Goal: Participate in discussion: Engage in conversation with other users on a specific topic

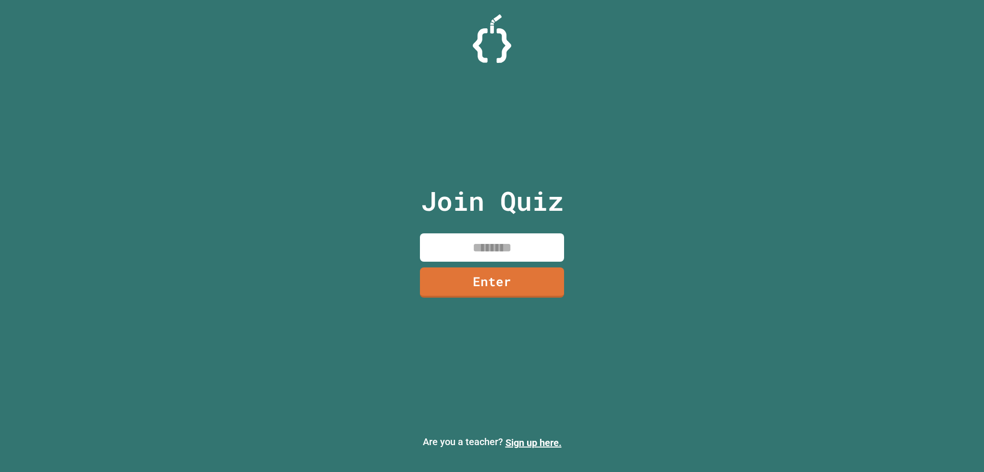
click at [474, 246] on input at bounding box center [492, 248] width 144 height 28
type input "********"
click at [522, 286] on link "Enter" at bounding box center [492, 282] width 147 height 32
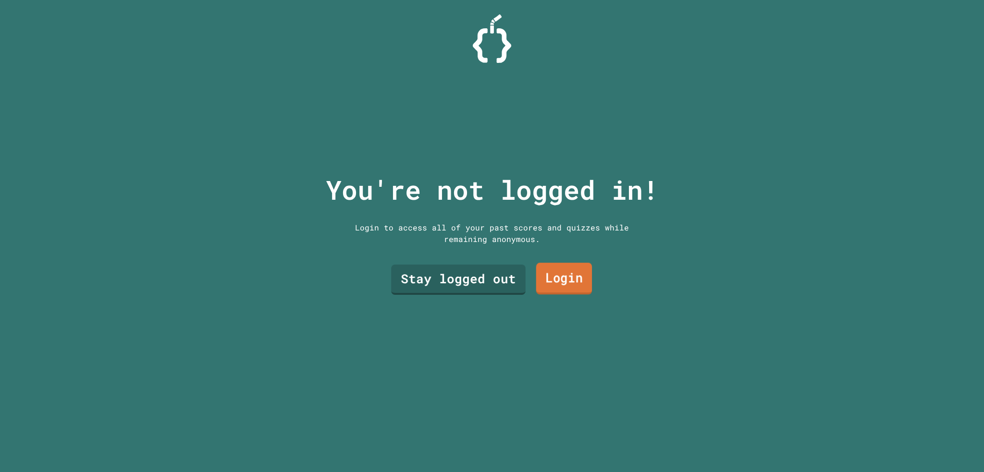
click at [549, 269] on link "Login" at bounding box center [564, 279] width 56 height 32
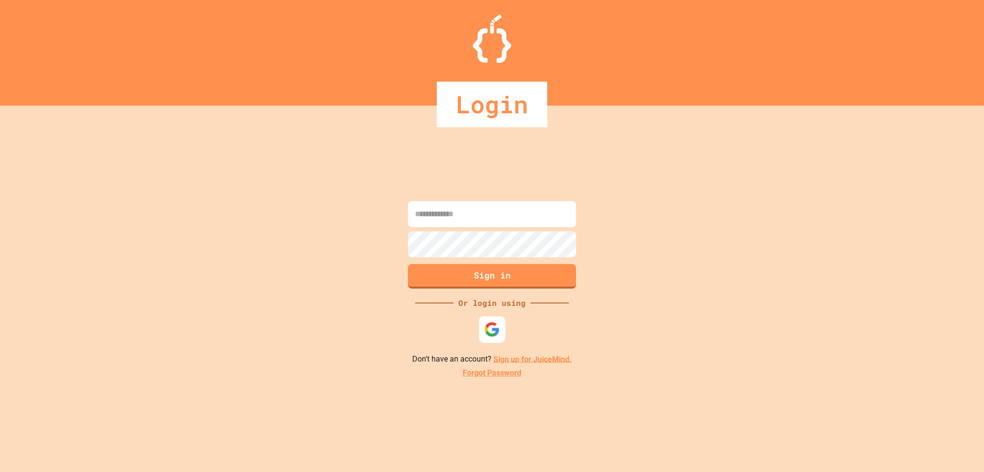
click at [482, 334] on div at bounding box center [492, 329] width 26 height 26
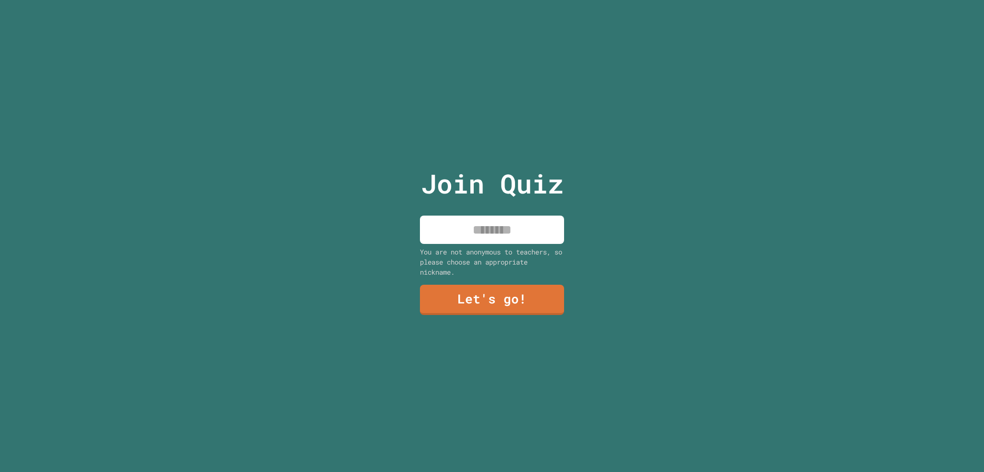
click at [500, 222] on input at bounding box center [492, 230] width 144 height 28
type input "***"
click at [478, 300] on link "Let's go!" at bounding box center [492, 299] width 132 height 32
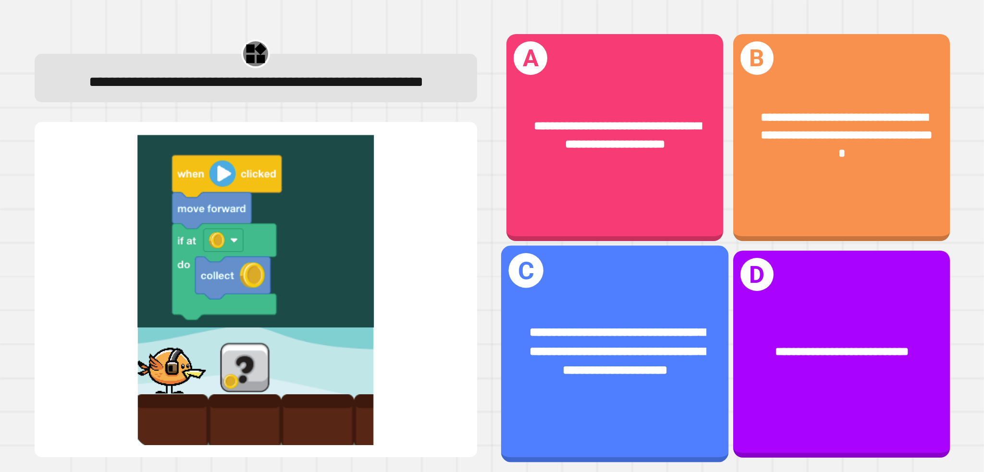
click at [554, 301] on div "**********" at bounding box center [614, 351] width 227 height 106
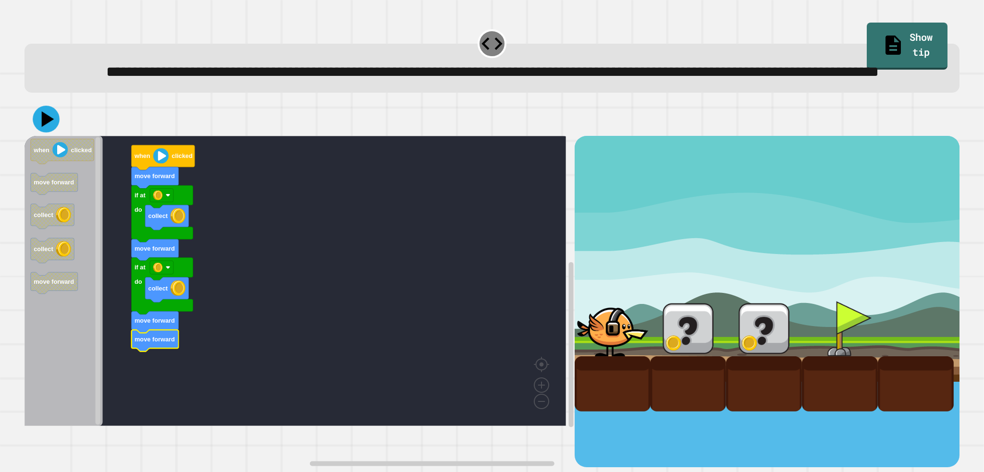
click at [49, 127] on icon at bounding box center [48, 120] width 12 height 16
click at [834, 348] on div at bounding box center [840, 328] width 76 height 55
click at [158, 164] on image "Blockly Workspace" at bounding box center [160, 156] width 15 height 15
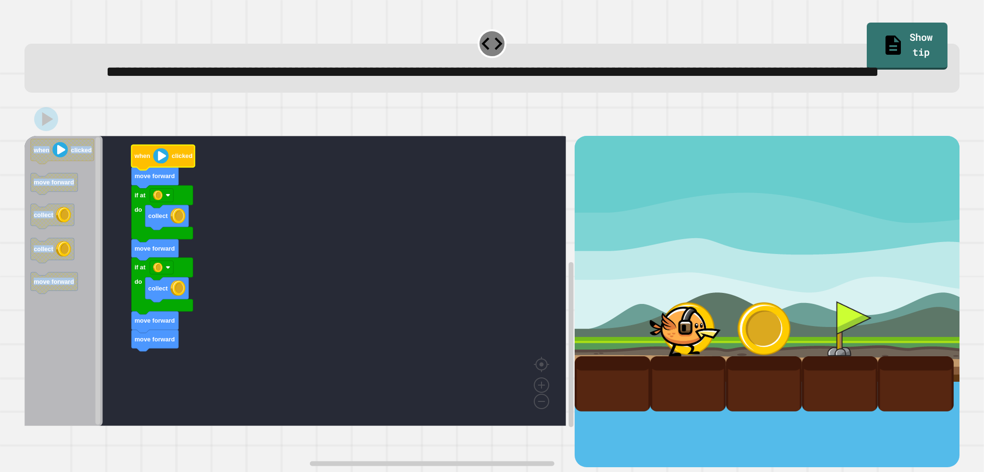
drag, startPoint x: 864, startPoint y: 194, endPoint x: 860, endPoint y: 153, distance: 40.6
click at [860, 153] on div "move forward move forward move forward if at do collect if at do collect move f…" at bounding box center [492, 284] width 935 height 365
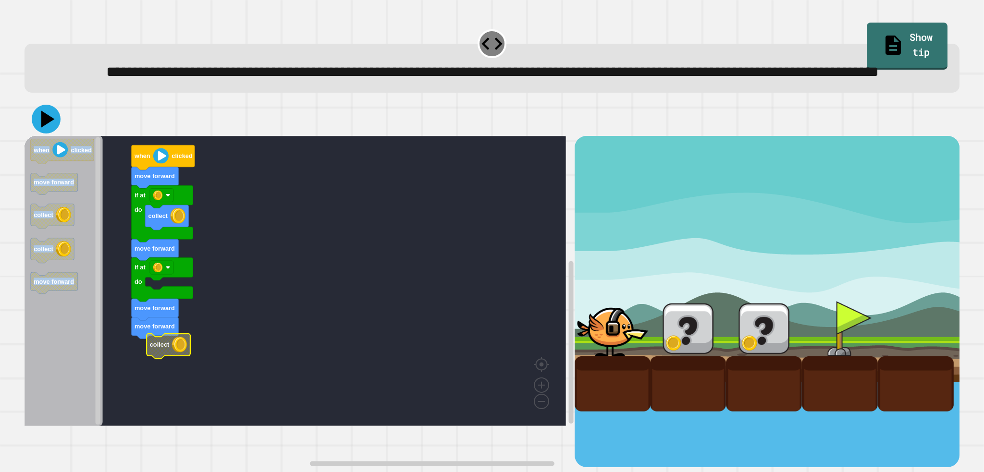
click at [48, 128] on icon at bounding box center [47, 119] width 13 height 17
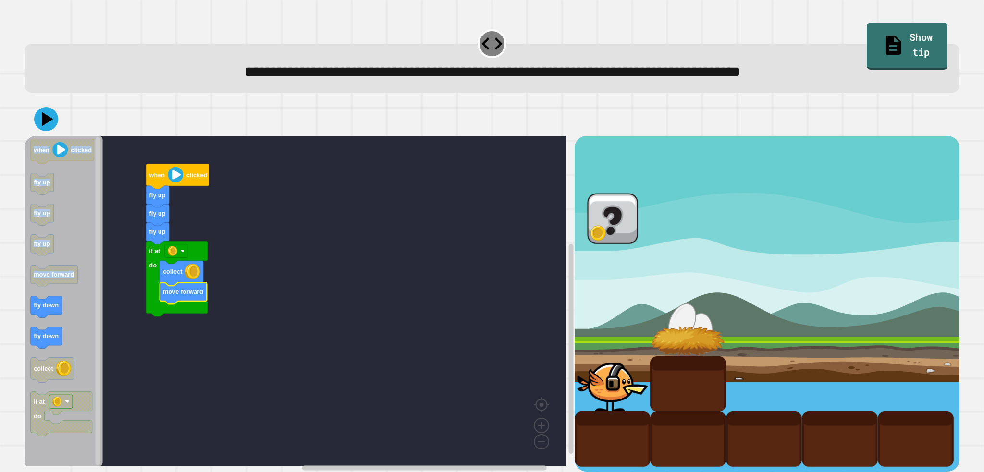
drag, startPoint x: 13, startPoint y: 298, endPoint x: 57, endPoint y: 299, distance: 44.2
click at [57, 299] on div "**********" at bounding box center [492, 236] width 984 height 472
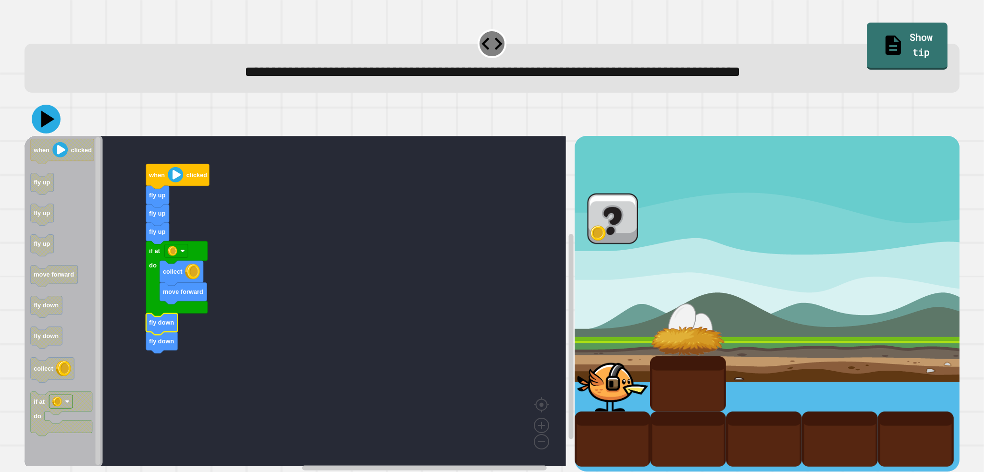
click at [47, 120] on icon at bounding box center [47, 119] width 13 height 17
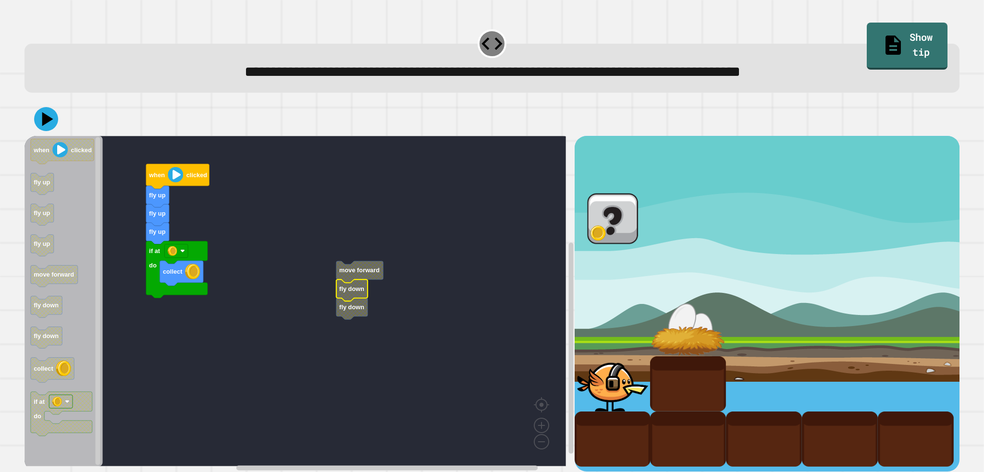
click at [187, 332] on rect "Blockly Workspace" at bounding box center [296, 301] width 542 height 331
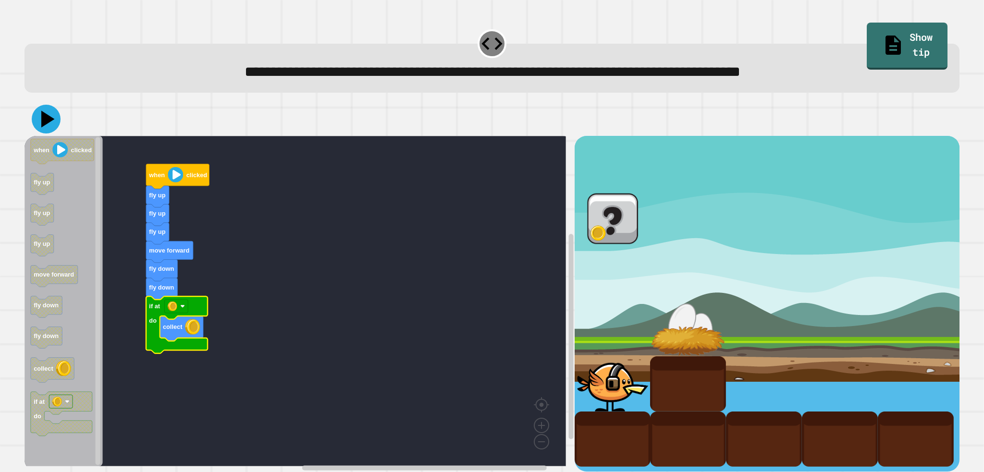
click at [44, 124] on icon at bounding box center [47, 119] width 13 height 17
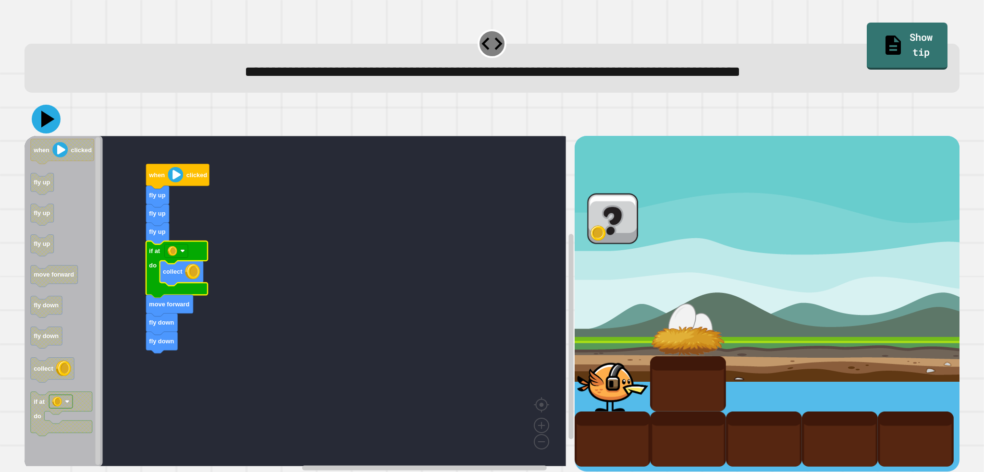
click at [53, 123] on icon at bounding box center [46, 119] width 29 height 29
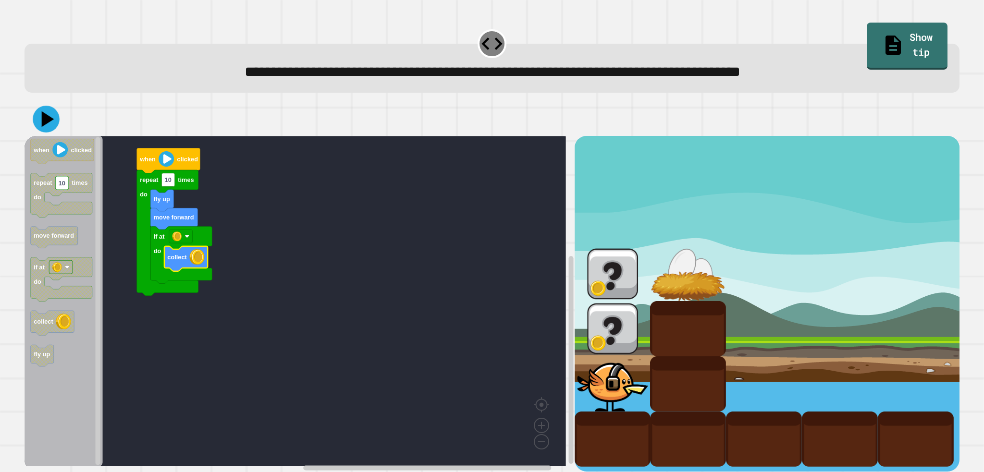
click at [47, 124] on icon at bounding box center [48, 120] width 12 height 16
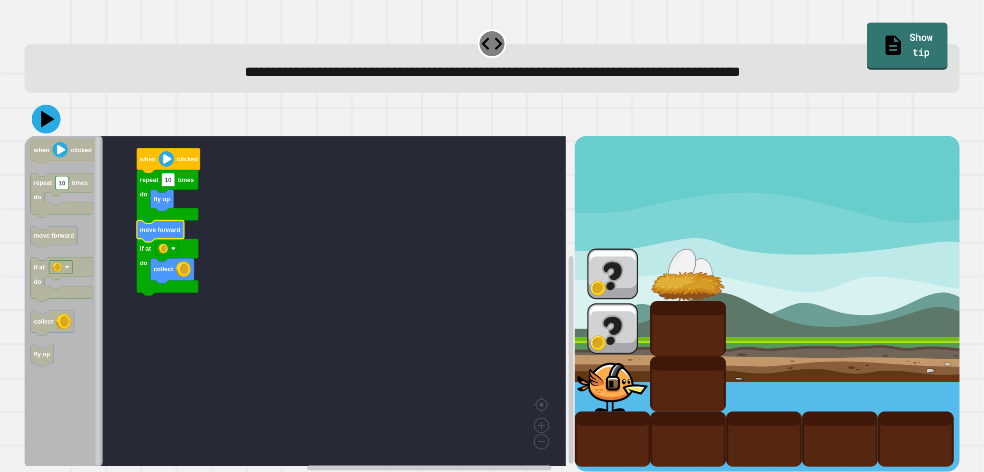
click at [52, 112] on icon at bounding box center [46, 119] width 29 height 29
type input "*"
click at [58, 132] on div at bounding box center [492, 119] width 935 height 34
click at [48, 121] on icon at bounding box center [48, 119] width 12 height 15
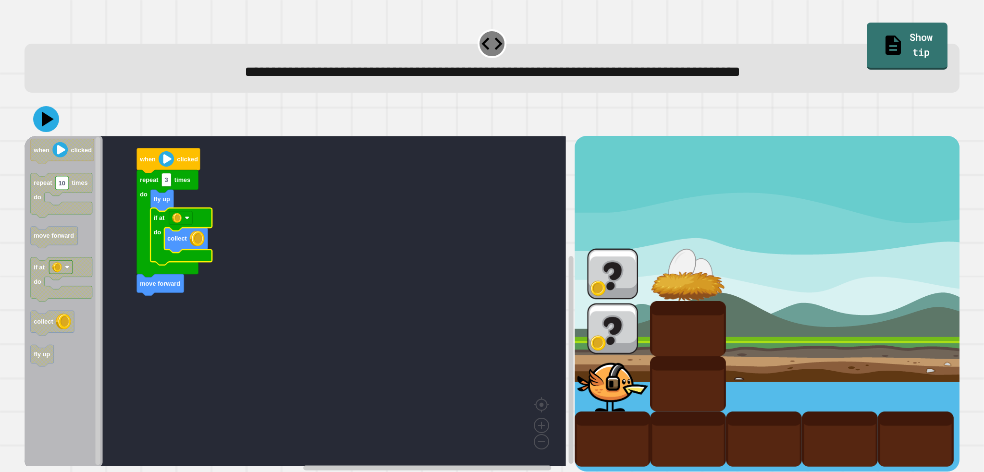
click at [38, 121] on icon at bounding box center [46, 119] width 26 height 26
click at [167, 181] on text "3" at bounding box center [166, 179] width 3 height 7
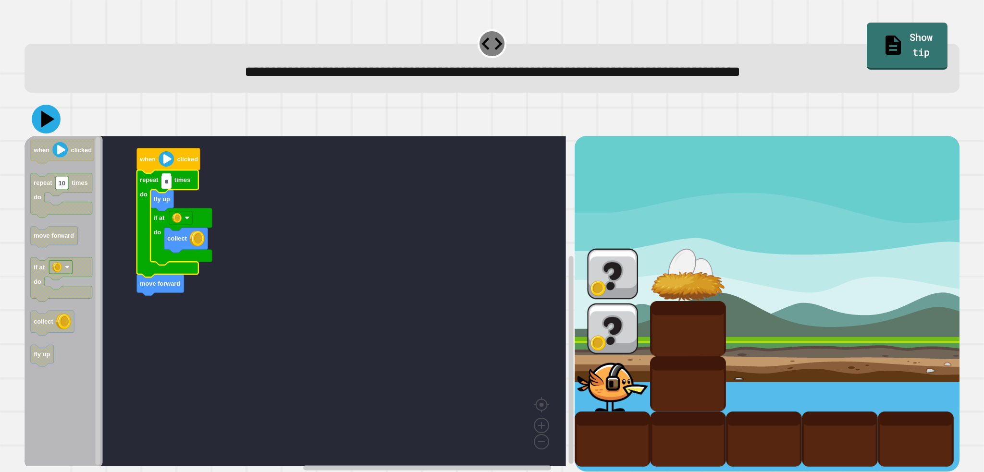
type input "*"
click at [44, 128] on icon at bounding box center [46, 119] width 29 height 29
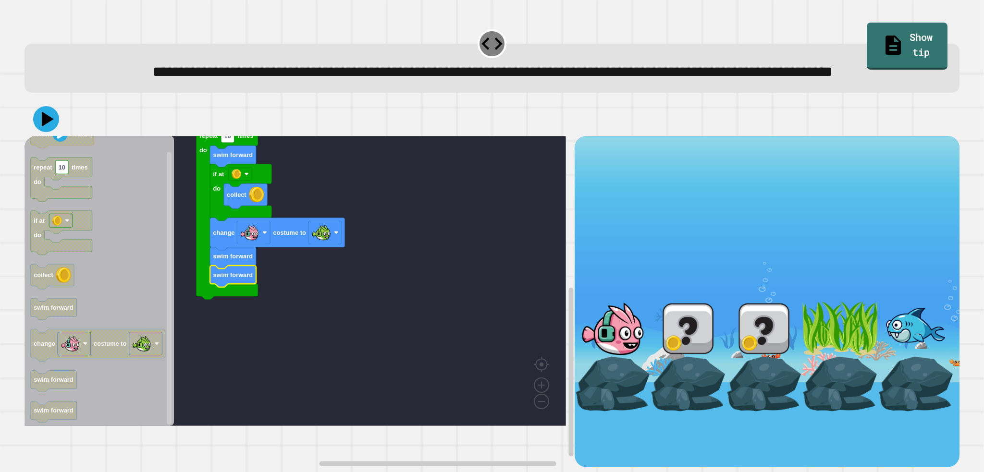
click at [50, 132] on icon at bounding box center [46, 119] width 26 height 26
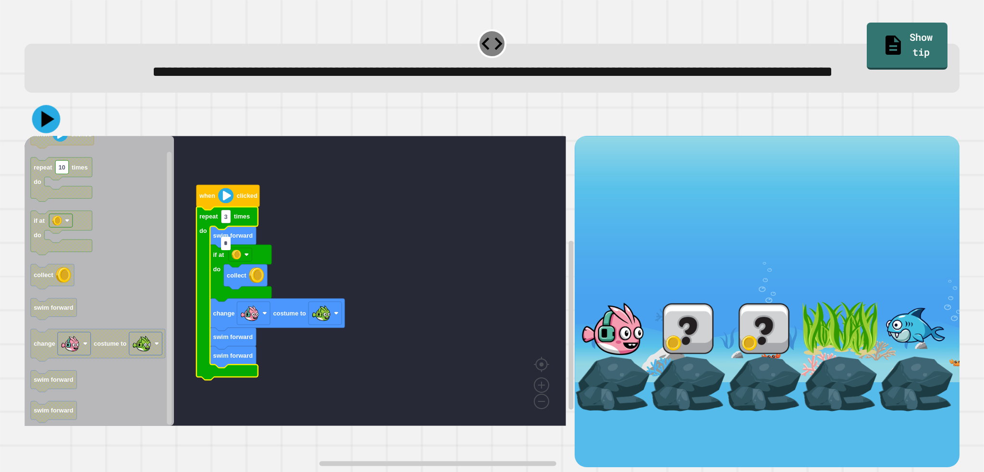
drag, startPoint x: 40, startPoint y: 146, endPoint x: 35, endPoint y: 140, distance: 8.2
click at [42, 134] on icon at bounding box center [46, 119] width 28 height 28
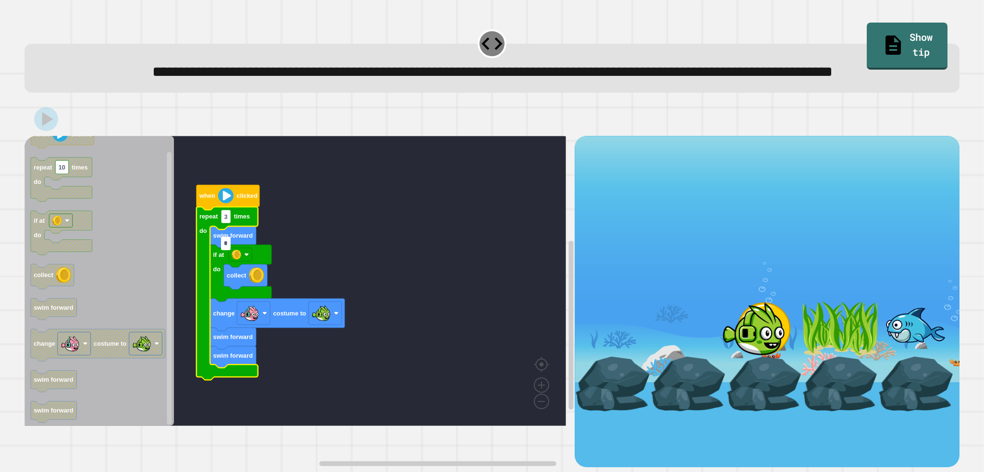
click at [227, 246] on input "*" at bounding box center [226, 243] width 10 height 13
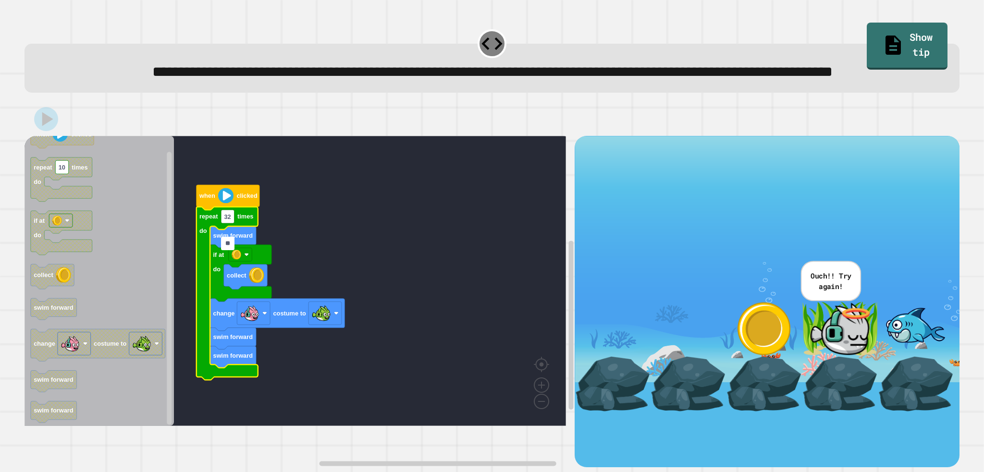
type input "*"
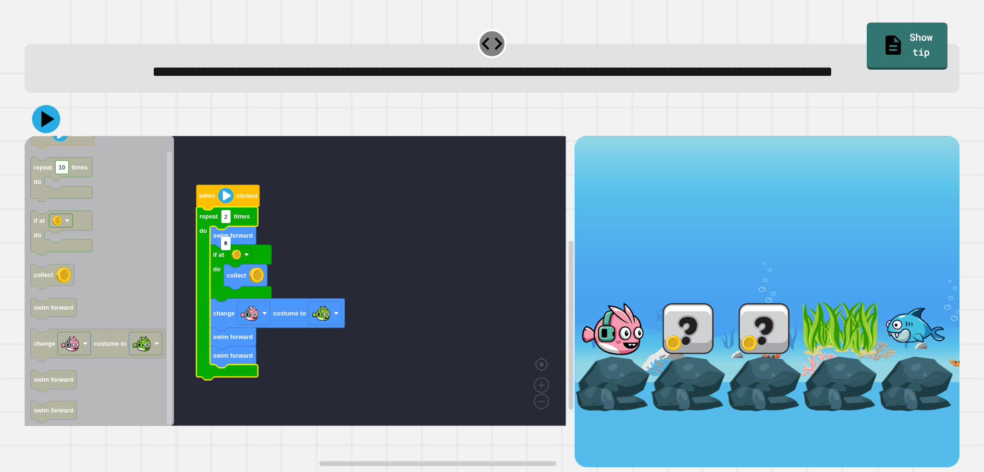
type input "*"
click at [38, 134] on icon at bounding box center [46, 119] width 28 height 28
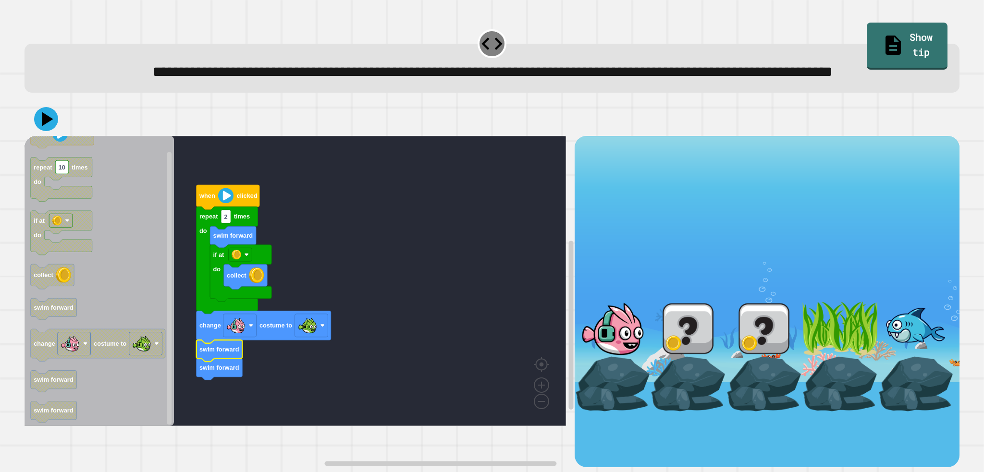
click at [45, 126] on icon at bounding box center [47, 119] width 11 height 14
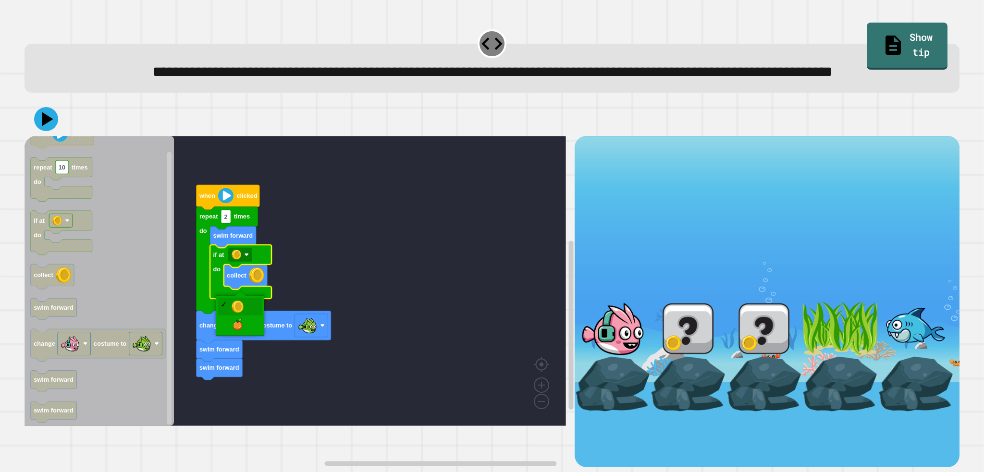
click at [299, 250] on rect "Blockly Workspace" at bounding box center [296, 281] width 542 height 290
click at [256, 283] on image "Blockly Workspace" at bounding box center [256, 275] width 15 height 15
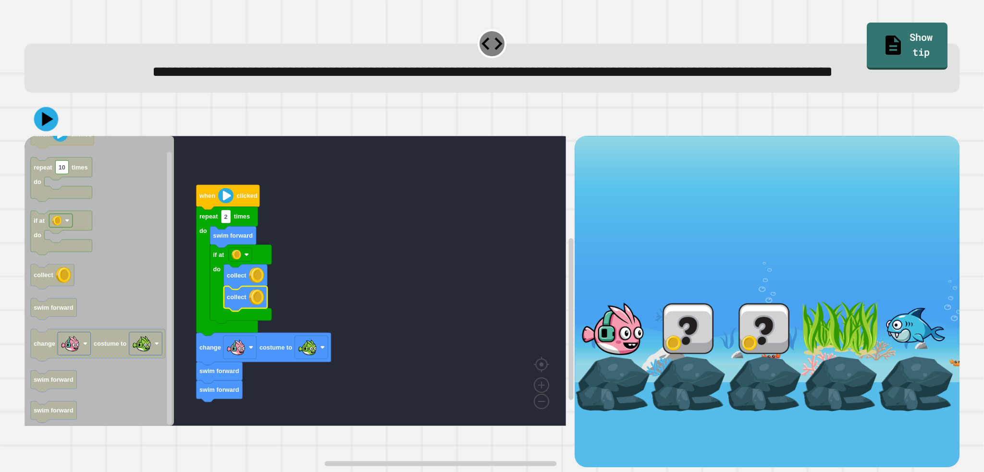
click at [46, 132] on icon at bounding box center [46, 119] width 25 height 25
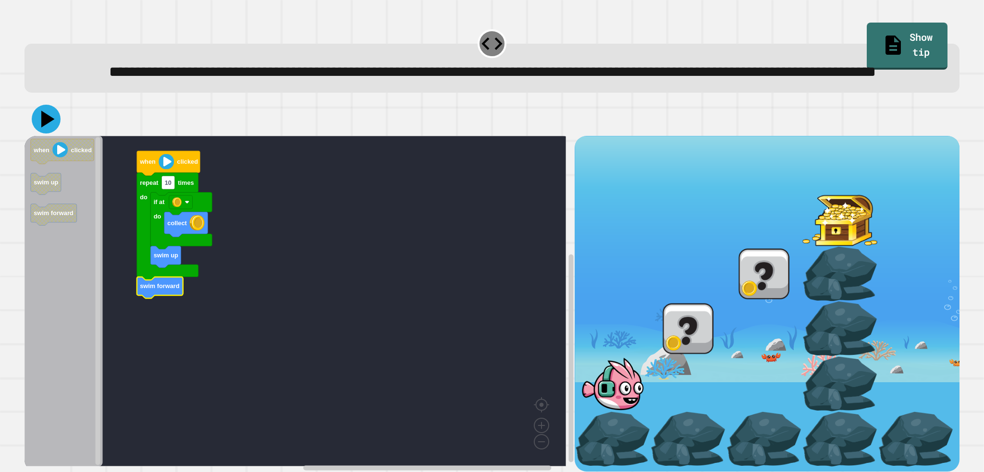
click at [54, 134] on icon at bounding box center [46, 119] width 29 height 29
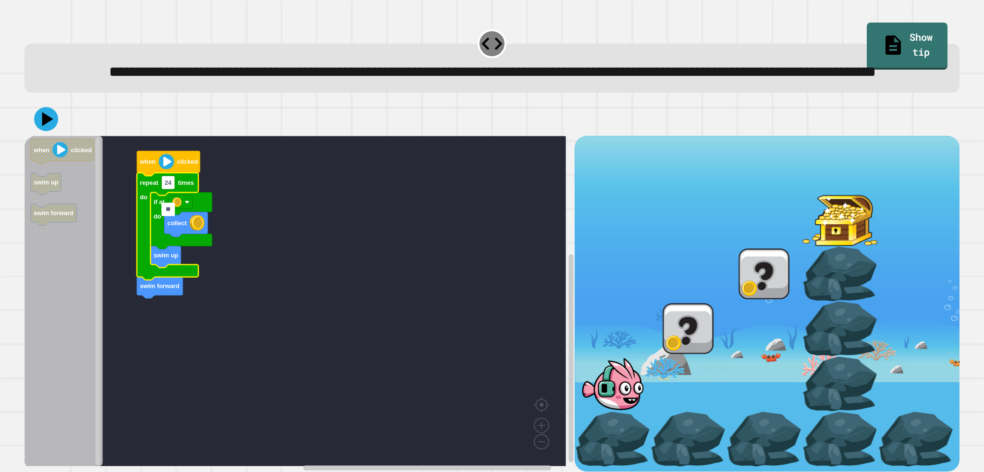
type input "*"
click at [55, 134] on icon at bounding box center [46, 119] width 29 height 29
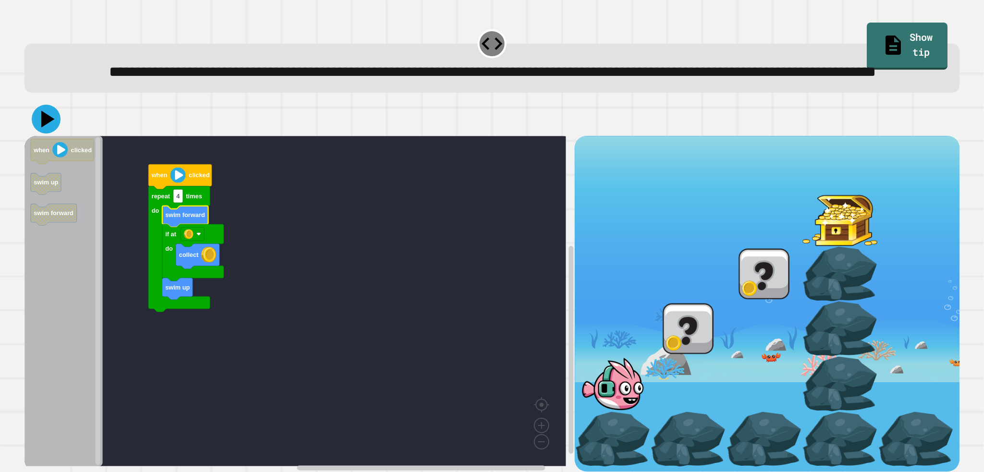
click at [58, 134] on button at bounding box center [46, 119] width 29 height 29
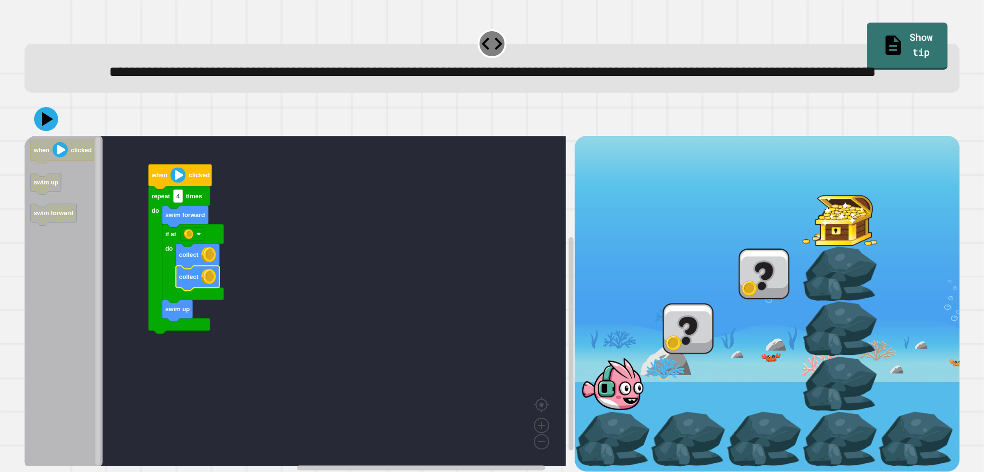
click at [37, 131] on icon at bounding box center [46, 119] width 24 height 24
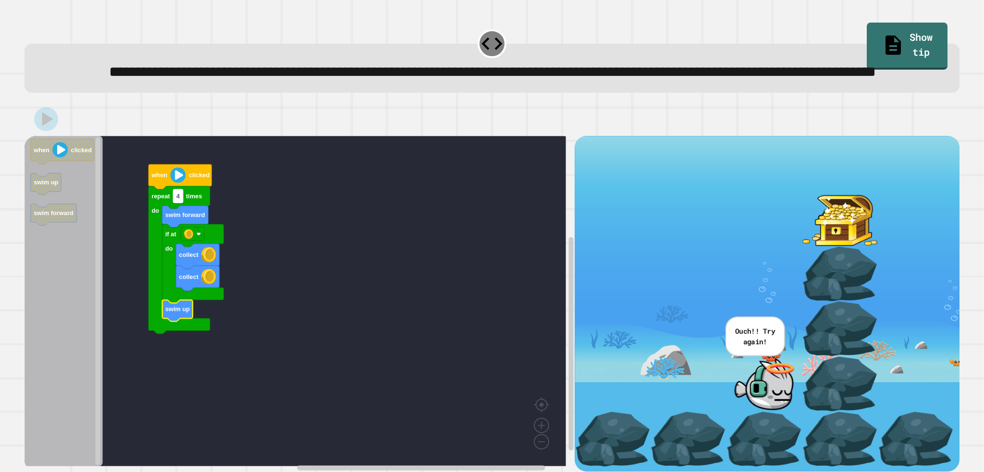
click at [175, 203] on rect "Blockly Workspace" at bounding box center [178, 195] width 10 height 13
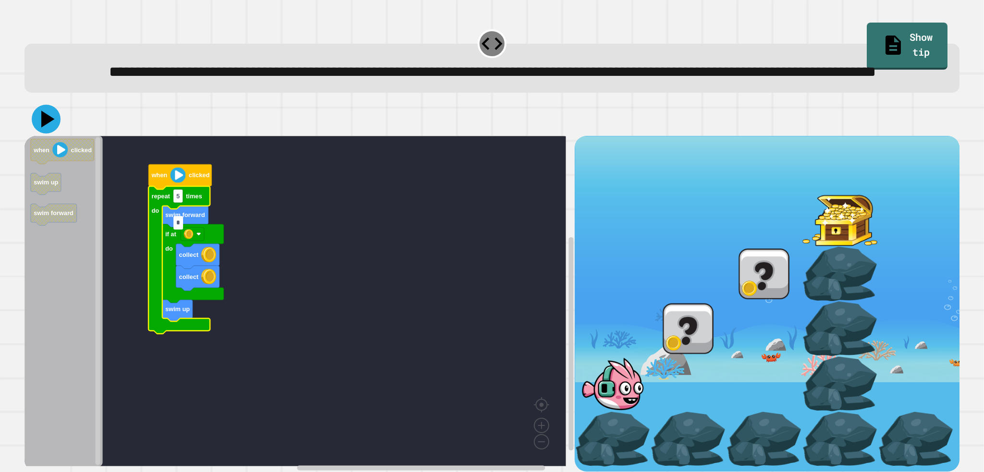
type input "*"
click at [51, 128] on icon at bounding box center [47, 119] width 13 height 17
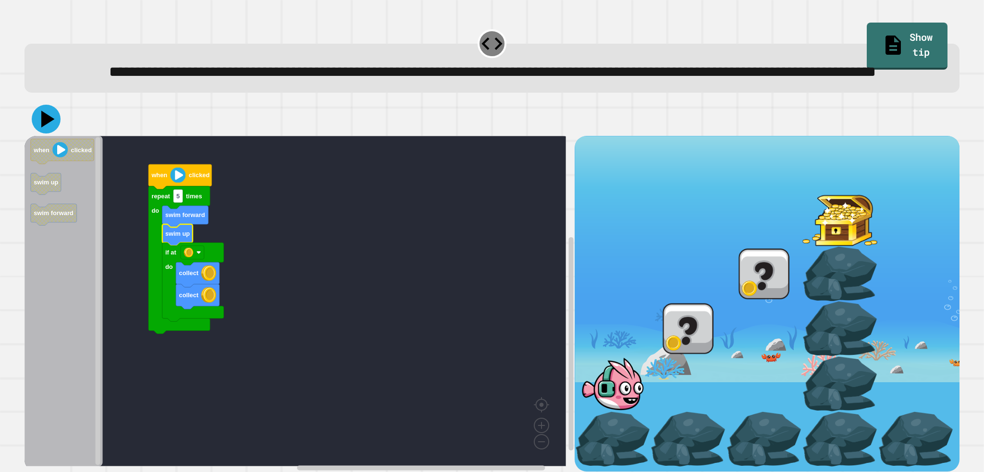
click at [49, 134] on icon at bounding box center [46, 119] width 29 height 29
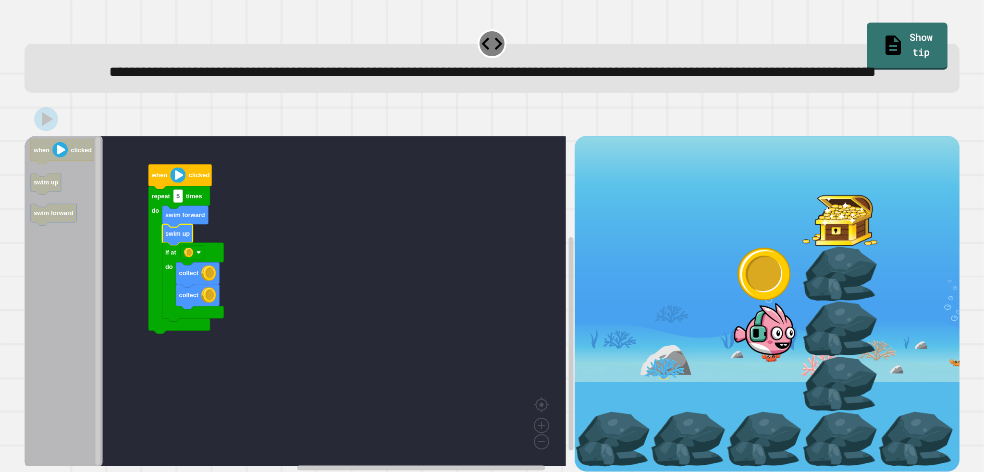
click at [211, 281] on image "Blockly Workspace" at bounding box center [208, 273] width 15 height 15
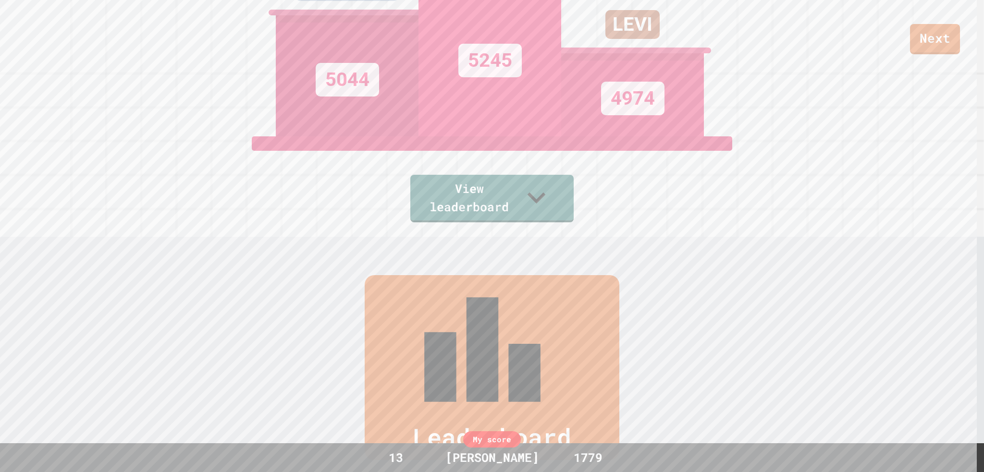
scroll to position [476, 0]
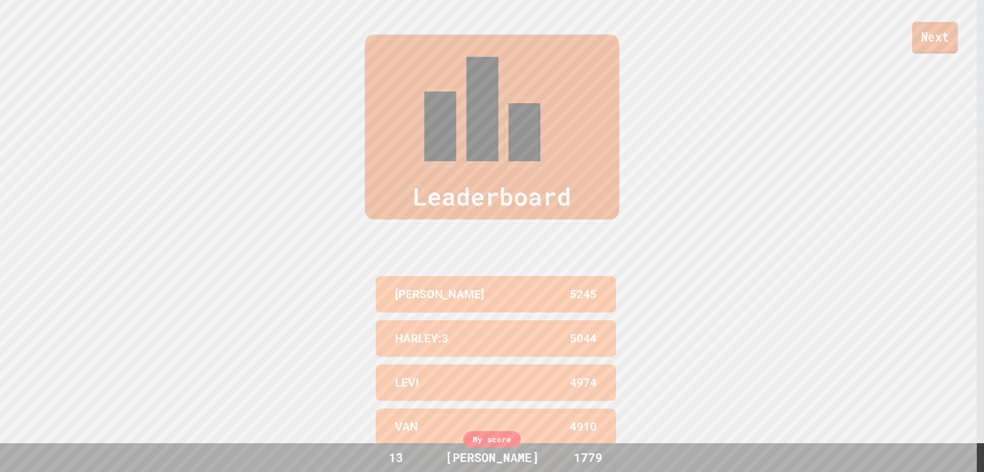
click at [949, 52] on link "Next" at bounding box center [935, 38] width 46 height 32
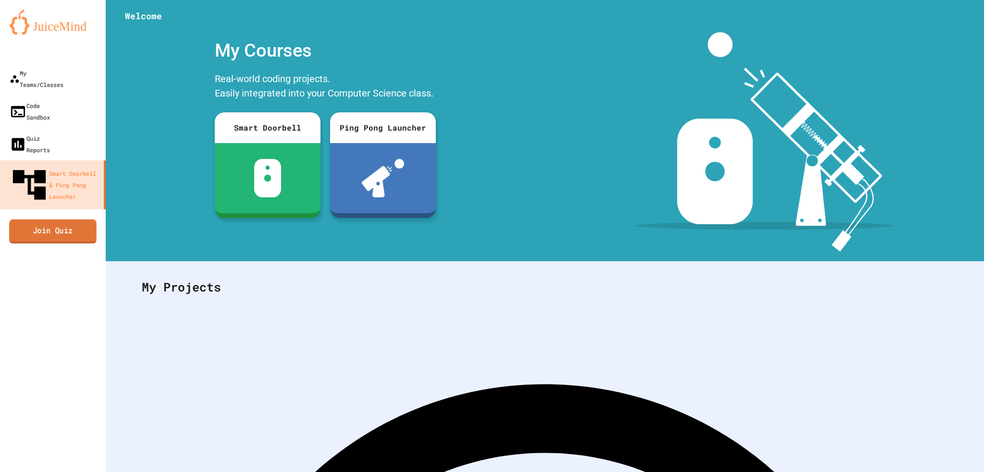
click at [67, 220] on link "Join Quiz" at bounding box center [52, 232] width 87 height 24
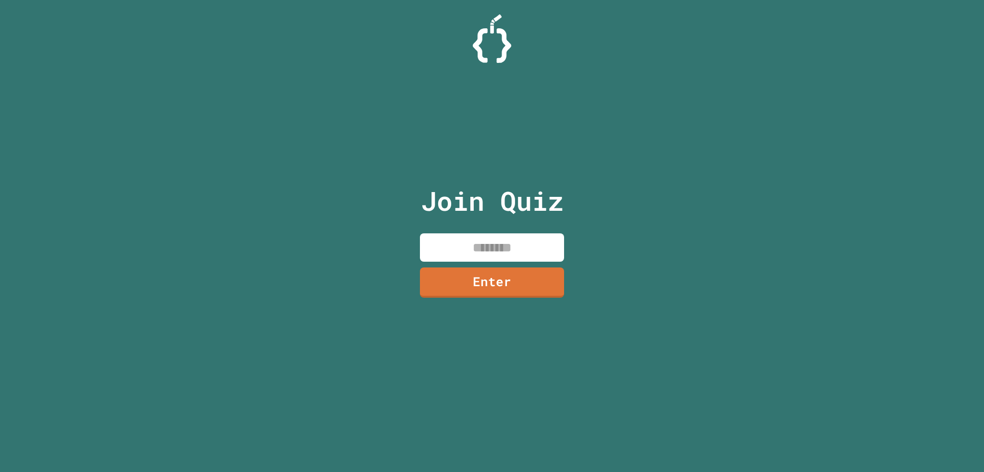
click at [448, 243] on input at bounding box center [492, 248] width 144 height 28
type input "********"
click at [451, 267] on link "Enter" at bounding box center [492, 281] width 134 height 32
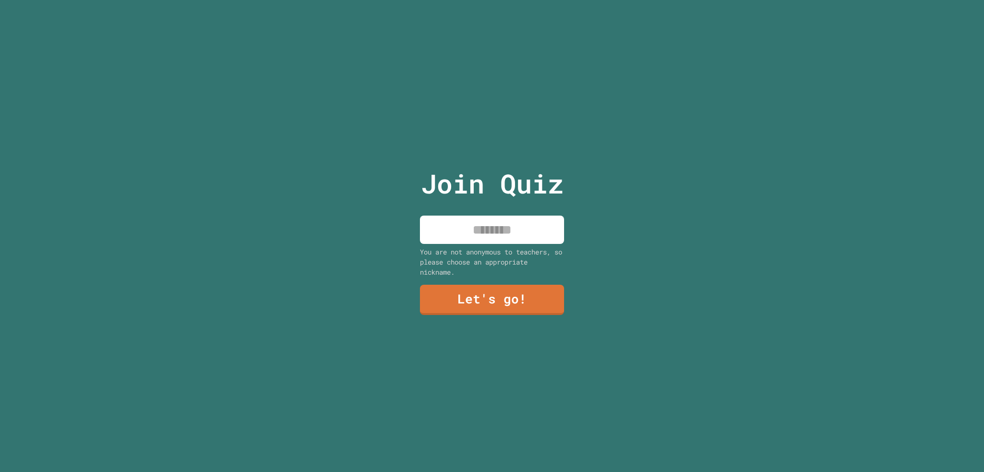
click at [481, 227] on input at bounding box center [492, 230] width 144 height 28
type input "***"
click at [458, 298] on link "Let's go!" at bounding box center [492, 299] width 131 height 32
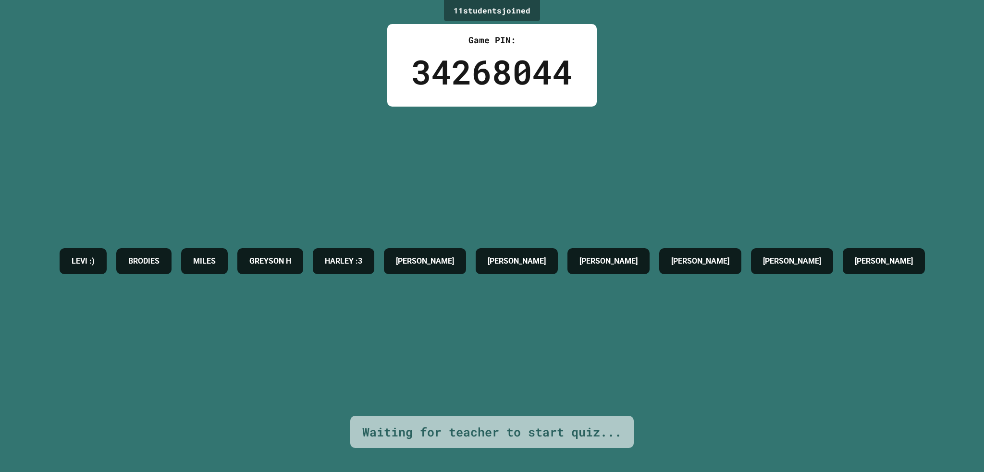
click at [502, 339] on div "LEVI :) BRODIES [PERSON_NAME] [PERSON_NAME] :3 [PERSON_NAME] A [PERSON_NAME] [P…" at bounding box center [492, 262] width 875 height 310
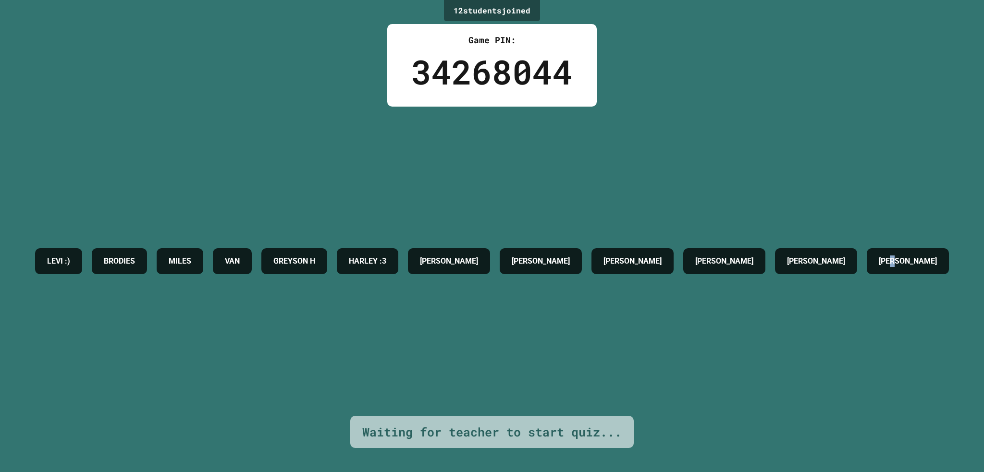
click at [604, 318] on div "LEVI :) BRODIES MILES VAN [PERSON_NAME] :3 [PERSON_NAME] A [PERSON_NAME] [PERSO…" at bounding box center [492, 262] width 924 height 310
click at [605, 318] on div "LEVI :) BRODIES MILES VAN [PERSON_NAME] :3 [PERSON_NAME] A [PERSON_NAME] [PERSO…" at bounding box center [492, 262] width 924 height 310
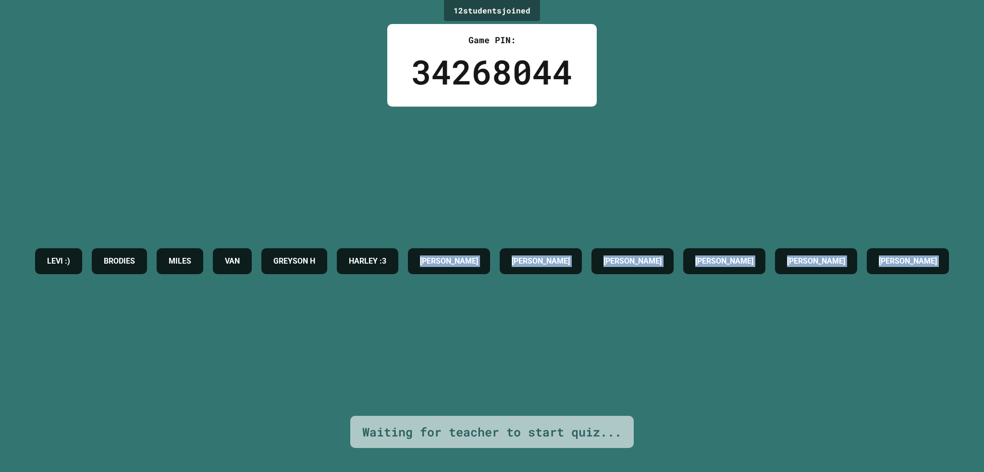
drag, startPoint x: 605, startPoint y: 318, endPoint x: 611, endPoint y: 311, distance: 9.5
click at [611, 311] on div "LEVI :) BRODIES MILES VAN [PERSON_NAME] :3 [PERSON_NAME] A [PERSON_NAME] [PERSO…" at bounding box center [492, 262] width 924 height 310
click at [605, 378] on div "LEVI :) BRODIES MILES VAN [PERSON_NAME] :3 [PERSON_NAME] A [PERSON_NAME] [PERSO…" at bounding box center [492, 262] width 924 height 310
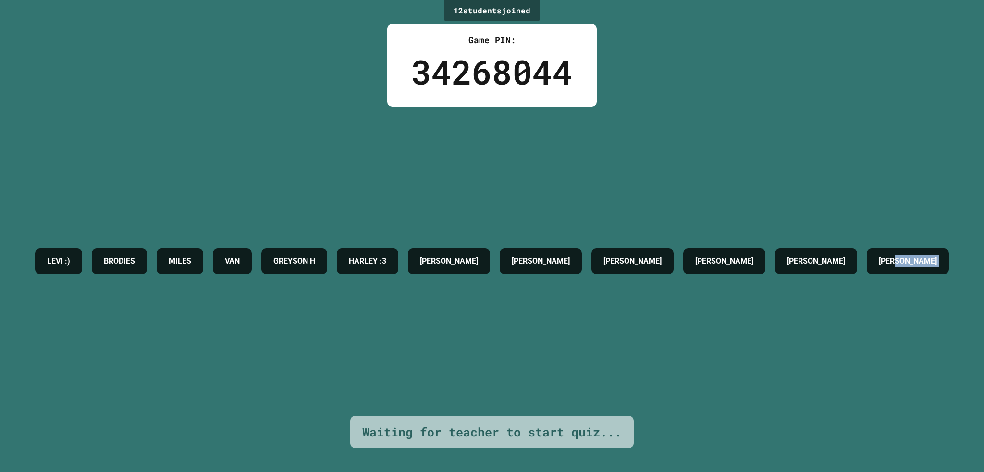
drag, startPoint x: 605, startPoint y: 378, endPoint x: 623, endPoint y: 371, distance: 19.4
click at [608, 378] on div "LEVI :) BRODIES MILES VAN [PERSON_NAME] :3 [PERSON_NAME] A [PERSON_NAME] [PERSO…" at bounding box center [492, 262] width 924 height 310
click at [639, 362] on div "LEVI :) BRODIES MILES VAN [PERSON_NAME] :3 [PERSON_NAME] A [PERSON_NAME] [PERSO…" at bounding box center [492, 262] width 924 height 310
click at [639, 355] on div "LEVI :) BRODIES MILES VAN [PERSON_NAME] :3 [PERSON_NAME] A [PERSON_NAME] [PERSO…" at bounding box center [492, 262] width 924 height 310
click at [639, 353] on div "LEVI :) BRODIES MILES VAN [PERSON_NAME] :3 [PERSON_NAME] A [PERSON_NAME] [PERSO…" at bounding box center [492, 262] width 924 height 310
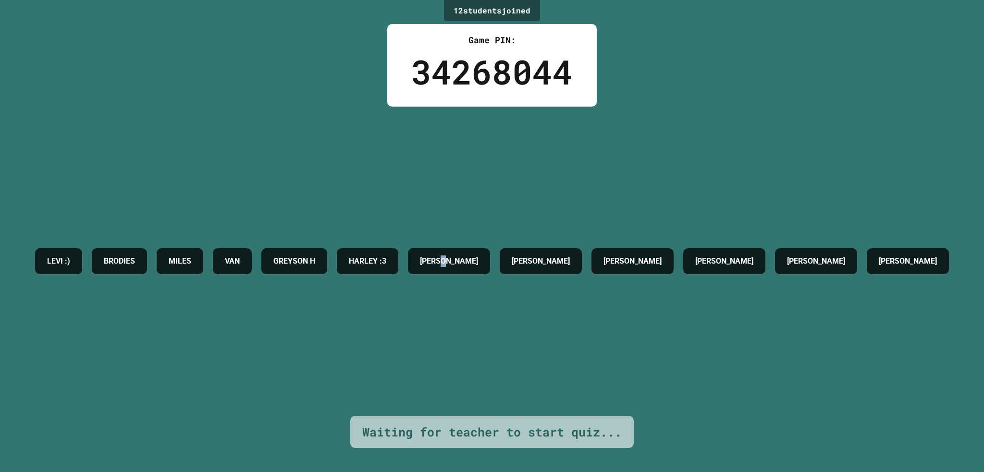
drag, startPoint x: 639, startPoint y: 353, endPoint x: 668, endPoint y: 328, distance: 37.8
click at [642, 353] on div "LEVI :) BRODIES MILES VAN [PERSON_NAME] :3 [PERSON_NAME] A [PERSON_NAME] [PERSO…" at bounding box center [492, 262] width 924 height 310
click at [661, 345] on div "LEVI :) BRODIES MILES VAN [PERSON_NAME] :3 [PERSON_NAME] A [PERSON_NAME] [PERSO…" at bounding box center [492, 262] width 924 height 310
drag, startPoint x: 668, startPoint y: 328, endPoint x: 671, endPoint y: 321, distance: 8.4
click at [670, 322] on div "LEVI :) BRODIES MILES VAN [PERSON_NAME] :3 [PERSON_NAME] A [PERSON_NAME] [PERSO…" at bounding box center [492, 262] width 924 height 310
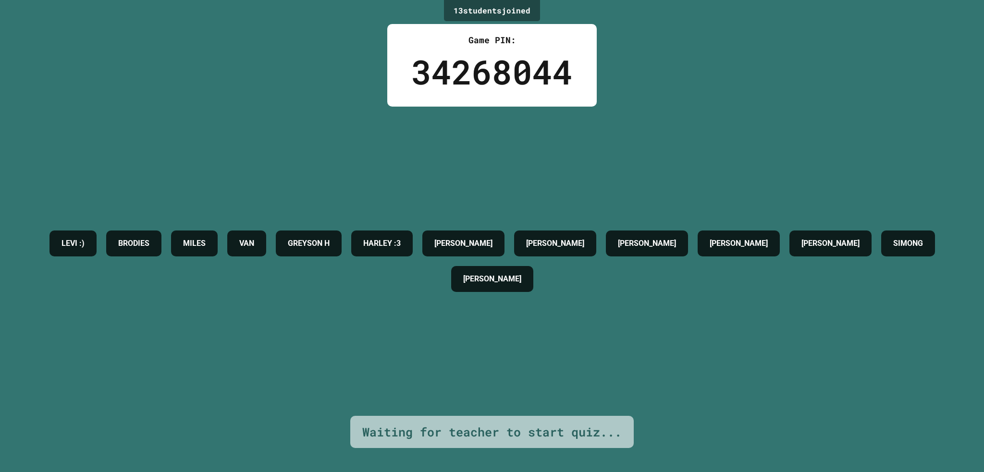
drag, startPoint x: 671, startPoint y: 321, endPoint x: 687, endPoint y: 321, distance: 16.3
click at [687, 321] on div "LEVI :) BRODIES MILES VAN [PERSON_NAME] :3 [PERSON_NAME] A [PERSON_NAME] [PERSO…" at bounding box center [492, 262] width 936 height 310
drag, startPoint x: 687, startPoint y: 321, endPoint x: 692, endPoint y: 324, distance: 5.8
click at [692, 324] on div "LEVI :) BRODIES MILES VAN [PERSON_NAME] :3 [PERSON_NAME] A [PERSON_NAME] [PERSO…" at bounding box center [492, 262] width 936 height 310
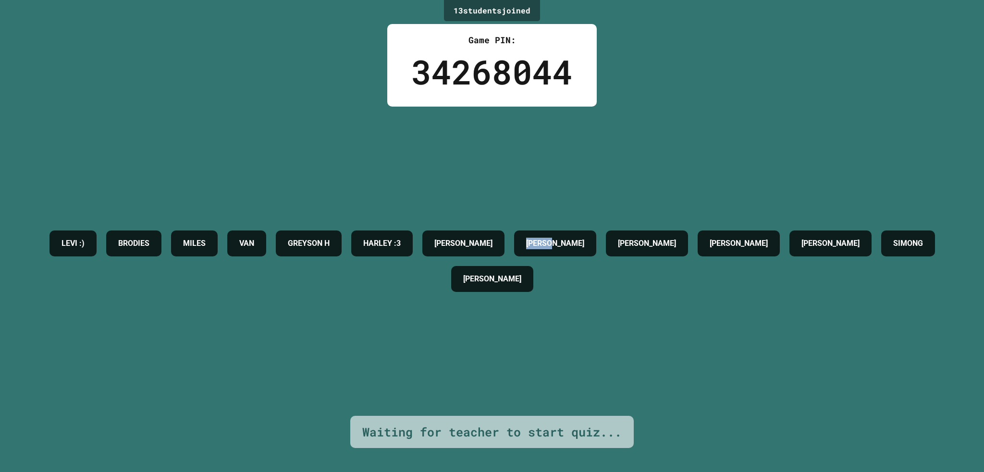
click at [692, 324] on div "LEVI :) BRODIES MILES VAN [PERSON_NAME] :3 [PERSON_NAME] A [PERSON_NAME] [PERSO…" at bounding box center [492, 262] width 936 height 310
click at [695, 322] on div "LEVI :) BRODIES MILES VAN [PERSON_NAME] :3 [PERSON_NAME] A [PERSON_NAME] [PERSO…" at bounding box center [492, 262] width 936 height 310
click at [696, 322] on div "LEVI :) BRODIES MILES VAN [PERSON_NAME] :3 [PERSON_NAME] A [PERSON_NAME] [PERSO…" at bounding box center [492, 262] width 936 height 310
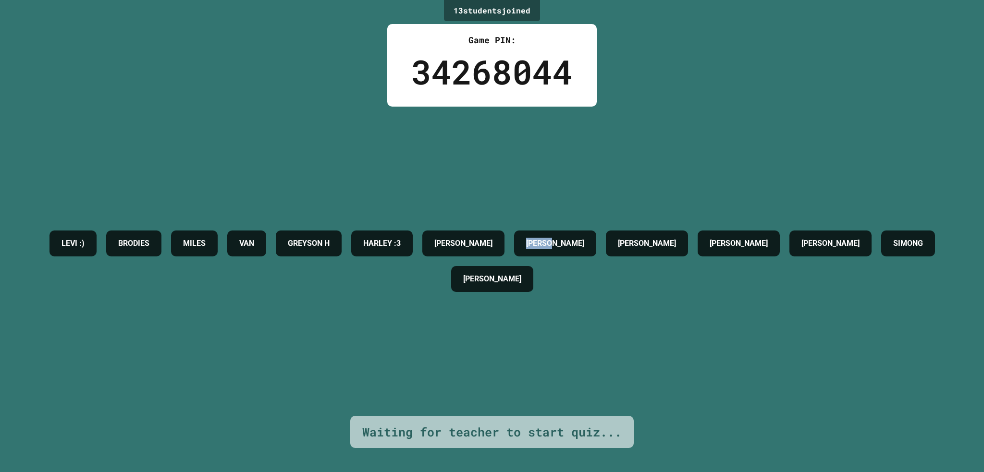
drag, startPoint x: 696, startPoint y: 322, endPoint x: 704, endPoint y: 323, distance: 7.7
click at [704, 323] on div "LEVI :) BRODIES MILES VAN [PERSON_NAME] :3 [PERSON_NAME] A [PERSON_NAME] [PERSO…" at bounding box center [492, 262] width 936 height 310
click at [715, 297] on div "LEVI :) BRODIES MILES VAN [PERSON_NAME] :3 [PERSON_NAME] A [PERSON_NAME] [PERSO…" at bounding box center [492, 261] width 936 height 71
click at [761, 267] on div "LEVI :) BRODIES MILES VAN [PERSON_NAME] :3 [PERSON_NAME] A [PERSON_NAME] [PERSO…" at bounding box center [492, 261] width 936 height 71
drag, startPoint x: 761, startPoint y: 267, endPoint x: 768, endPoint y: 263, distance: 8.2
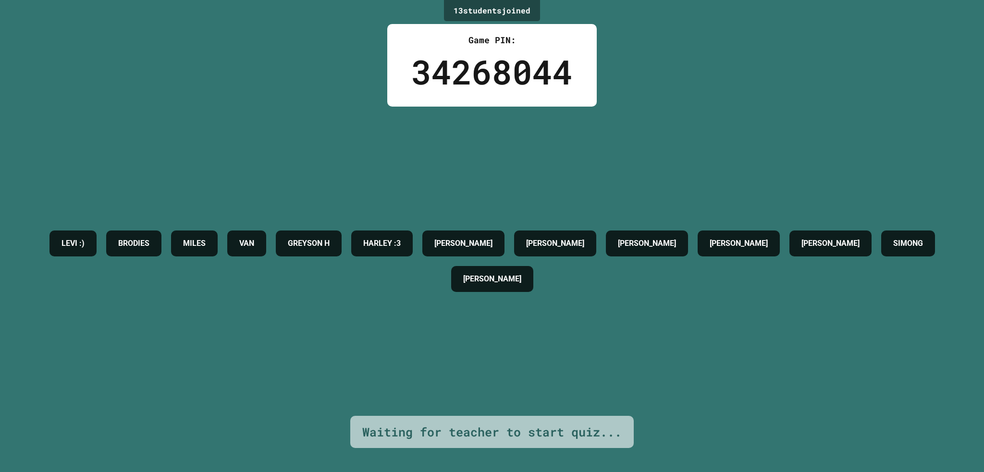
click at [767, 266] on div "LEVI :) BRODIES MILES VAN [PERSON_NAME] :3 [PERSON_NAME] A [PERSON_NAME] [PERSO…" at bounding box center [492, 261] width 936 height 71
click at [688, 231] on div "[PERSON_NAME]" at bounding box center [647, 244] width 82 height 26
click at [676, 238] on h4 "[PERSON_NAME]" at bounding box center [647, 244] width 58 height 12
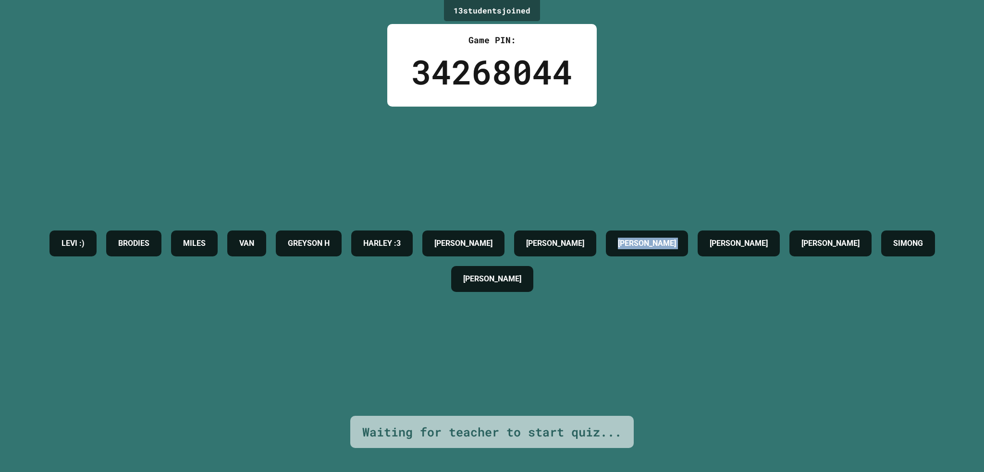
click at [688, 231] on div "[PERSON_NAME]" at bounding box center [647, 244] width 82 height 26
drag, startPoint x: 815, startPoint y: 223, endPoint x: 824, endPoint y: 226, distance: 9.3
click at [688, 231] on div "[PERSON_NAME]" at bounding box center [647, 244] width 82 height 26
click at [676, 238] on h4 "[PERSON_NAME]" at bounding box center [647, 244] width 58 height 12
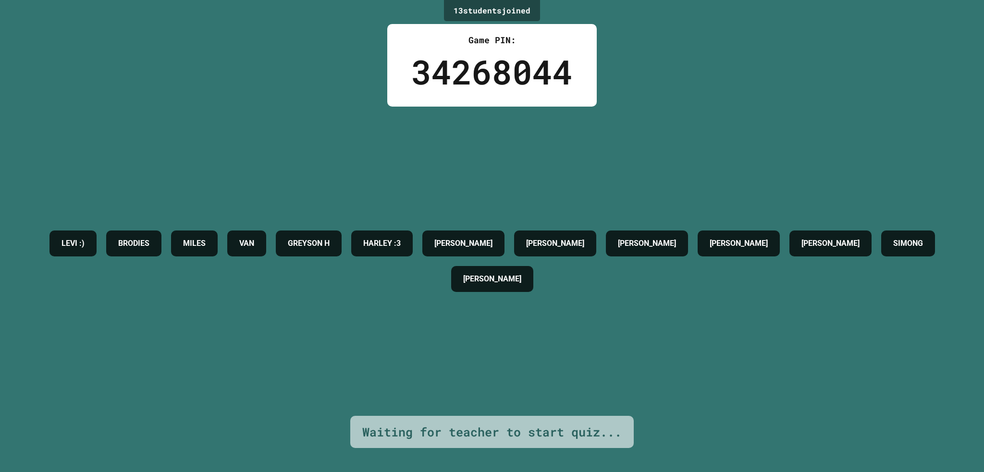
click at [688, 231] on div "[PERSON_NAME]" at bounding box center [647, 244] width 82 height 26
drag, startPoint x: 827, startPoint y: 223, endPoint x: 842, endPoint y: 217, distance: 15.9
click at [839, 226] on div "LEVI :) BRODIES MILES VAN [PERSON_NAME] :3 [PERSON_NAME] A [PERSON_NAME] [PERSO…" at bounding box center [492, 261] width 936 height 71
click at [842, 226] on div "LEVI :) BRODIES MILES VAN [PERSON_NAME] :3 [PERSON_NAME] A [PERSON_NAME] [PERSO…" at bounding box center [492, 261] width 936 height 71
drag, startPoint x: 842, startPoint y: 217, endPoint x: 856, endPoint y: 215, distance: 14.5
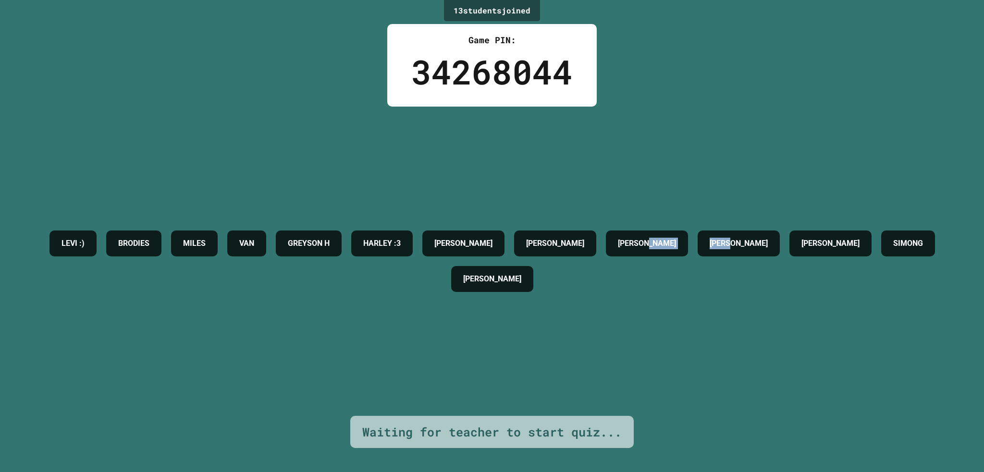
click at [850, 226] on div "LEVI :) BRODIES MILES VAN [PERSON_NAME] :3 [PERSON_NAME] A [PERSON_NAME] [PERSO…" at bounding box center [492, 261] width 936 height 71
click at [857, 226] on div "LEVI :) BRODIES MILES VAN [PERSON_NAME] :3 [PERSON_NAME] A [PERSON_NAME] [PERSO…" at bounding box center [492, 261] width 936 height 71
click at [859, 226] on div "LEVI :) BRODIES MILES VAN [PERSON_NAME] :3 [PERSON_NAME] A [PERSON_NAME] [PERSO…" at bounding box center [492, 261] width 936 height 71
click at [860, 226] on div "LEVI :) BRODIES MILES VAN [PERSON_NAME] :3 [PERSON_NAME] A [PERSON_NAME] [PERSO…" at bounding box center [492, 261] width 936 height 71
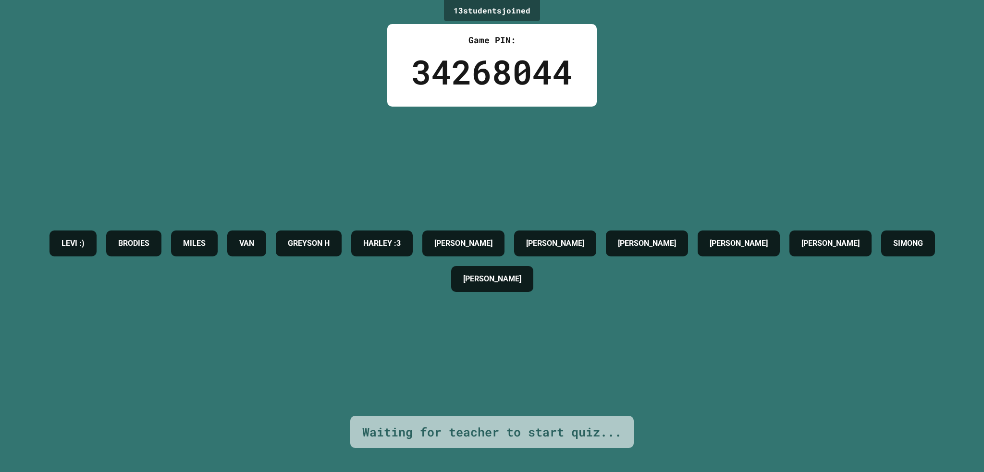
click at [860, 226] on div "LEVI :) BRODIES MILES VAN [PERSON_NAME] :3 [PERSON_NAME] A [PERSON_NAME] [PERSO…" at bounding box center [492, 261] width 936 height 71
click at [860, 210] on div "LEVI :) BRODIES MILES VAN [PERSON_NAME] :3 [PERSON_NAME] A [PERSON_NAME] [PERSO…" at bounding box center [492, 262] width 936 height 310
drag, startPoint x: 860, startPoint y: 210, endPoint x: 844, endPoint y: 203, distance: 17.5
click at [845, 205] on div "LEVI :) BRODIES MILES VAN [PERSON_NAME] :3 [PERSON_NAME] A [PERSON_NAME] [PERSO…" at bounding box center [492, 262] width 936 height 310
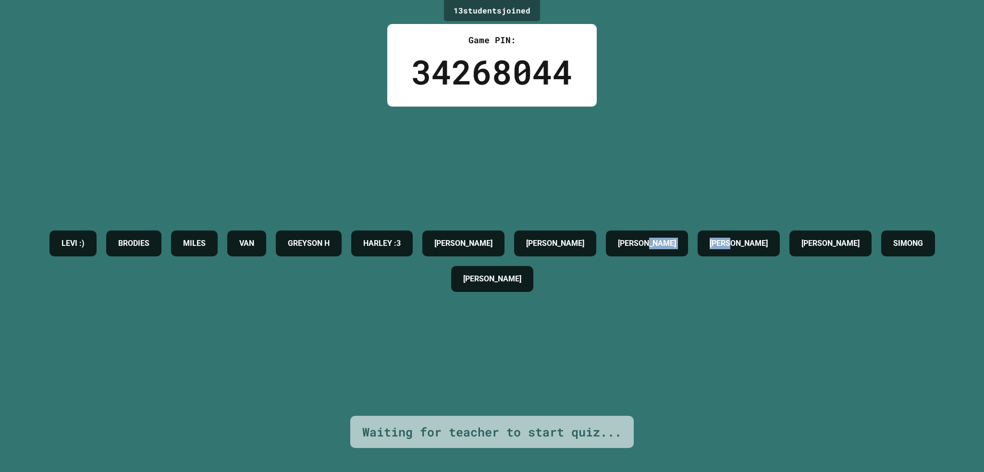
click at [844, 202] on div "LEVI :) BRODIES MILES VAN [PERSON_NAME] :3 [PERSON_NAME] A [PERSON_NAME] [PERSO…" at bounding box center [492, 262] width 936 height 310
click at [832, 201] on div "LEVI :) BRODIES MILES VAN [PERSON_NAME] :3 [PERSON_NAME] A [PERSON_NAME] [PERSO…" at bounding box center [492, 262] width 936 height 310
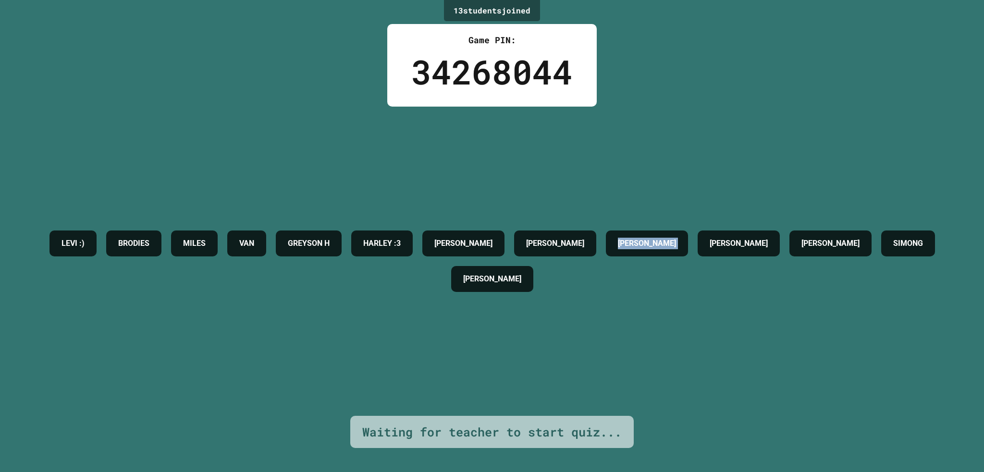
click at [832, 201] on div "LEVI :) BRODIES MILES VAN [PERSON_NAME] :3 [PERSON_NAME] A [PERSON_NAME] [PERSO…" at bounding box center [492, 262] width 936 height 310
click at [830, 200] on div "LEVI :) BRODIES MILES VAN [PERSON_NAME] :3 [PERSON_NAME] A [PERSON_NAME] [PERSO…" at bounding box center [492, 262] width 936 height 310
drag, startPoint x: 825, startPoint y: 184, endPoint x: 827, endPoint y: 189, distance: 5.6
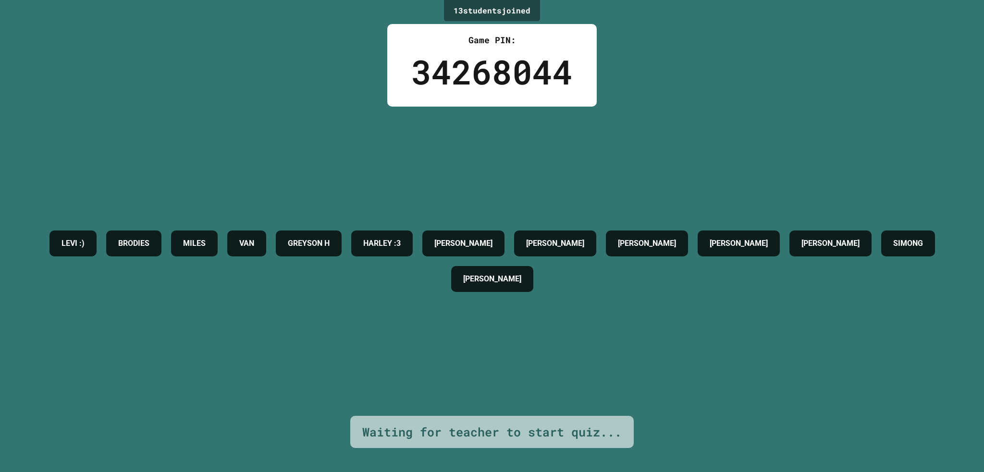
click at [827, 189] on div "LEVI :) BRODIES MILES VAN [PERSON_NAME] :3 [PERSON_NAME] A [PERSON_NAME] [PERSO…" at bounding box center [492, 262] width 936 height 310
click at [832, 209] on div "LEVI :) BRODIES MILES VAN [PERSON_NAME] :3 [PERSON_NAME] A [PERSON_NAME] [PERSO…" at bounding box center [492, 262] width 936 height 310
click at [831, 190] on div "LEVI :) BRODIES MILES VAN [PERSON_NAME] :3 [PERSON_NAME] A [PERSON_NAME] [PERSO…" at bounding box center [492, 262] width 936 height 310
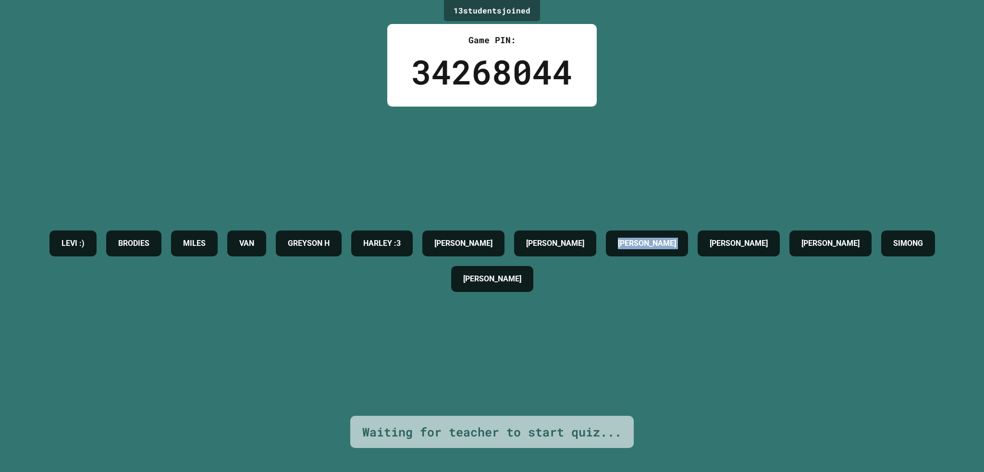
click at [831, 190] on div "LEVI :) BRODIES MILES VAN [PERSON_NAME] :3 [PERSON_NAME] A [PERSON_NAME] [PERSO…" at bounding box center [492, 262] width 936 height 310
drag, startPoint x: 831, startPoint y: 190, endPoint x: 831, endPoint y: 182, distance: 8.7
click at [831, 188] on div "LEVI :) BRODIES MILES VAN [PERSON_NAME] :3 [PERSON_NAME] A [PERSON_NAME] [PERSO…" at bounding box center [492, 262] width 936 height 310
click at [834, 173] on div "LEVI :) BRODIES MILES VAN [PERSON_NAME] :3 [PERSON_NAME] A [PERSON_NAME] [PERSO…" at bounding box center [492, 262] width 936 height 310
click at [834, 171] on div "LEVI :) BRODIES MILES VAN [PERSON_NAME] :3 [PERSON_NAME] A [PERSON_NAME] [PERSO…" at bounding box center [492, 262] width 936 height 310
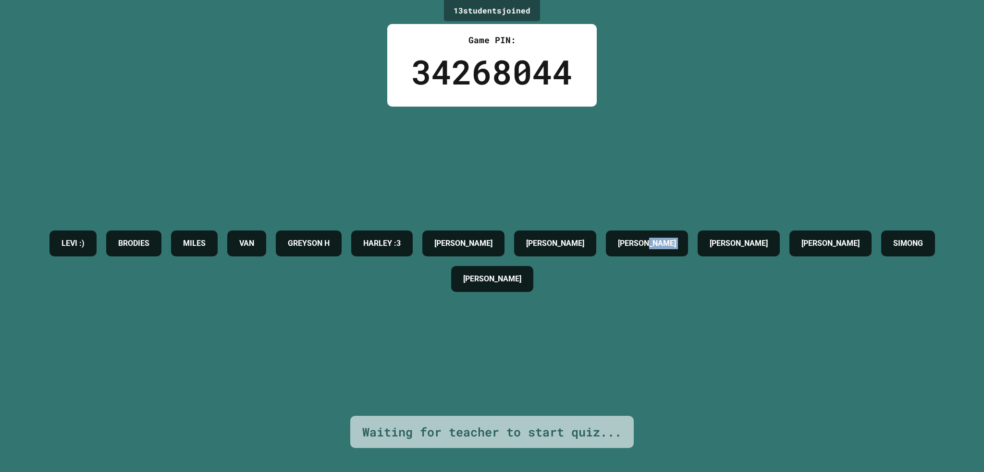
click at [838, 164] on div "LEVI :) BRODIES MILES VAN [PERSON_NAME] :3 [PERSON_NAME] A [PERSON_NAME] [PERSO…" at bounding box center [492, 262] width 936 height 310
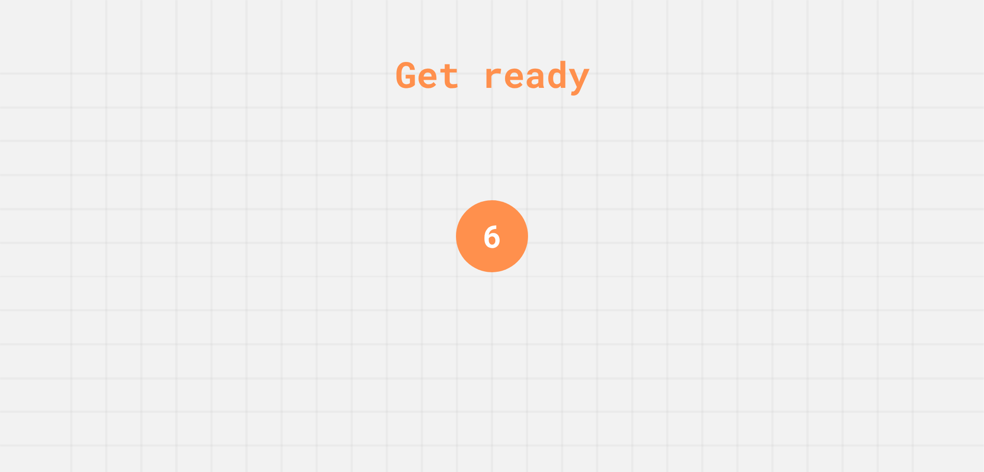
click at [890, 173] on div "Get ready 6" at bounding box center [492, 236] width 984 height 472
click at [891, 173] on div "Get ready 6" at bounding box center [492, 236] width 984 height 472
click at [891, 170] on div "Get ready 6" at bounding box center [492, 236] width 984 height 472
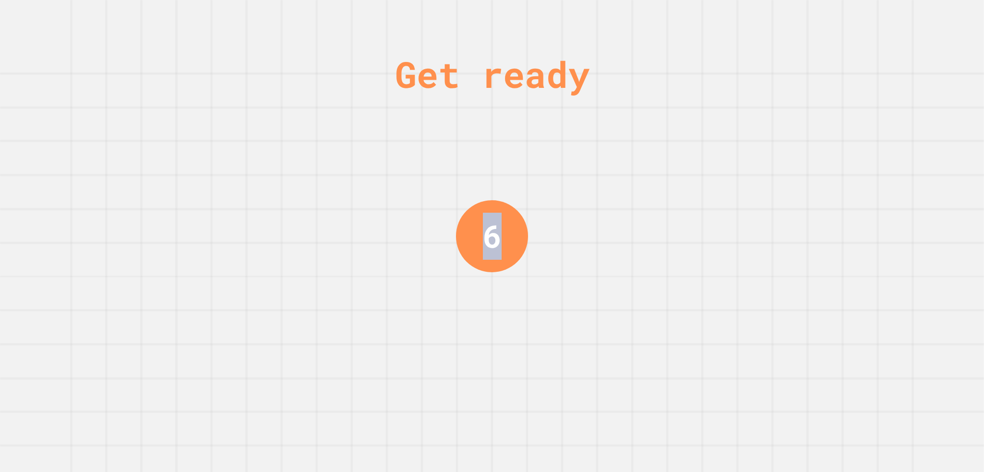
click at [892, 159] on div "Get ready 6" at bounding box center [492, 236] width 984 height 472
click at [892, 159] on div "Get ready 5" at bounding box center [492, 236] width 984 height 472
drag, startPoint x: 892, startPoint y: 159, endPoint x: 893, endPoint y: 153, distance: 5.8
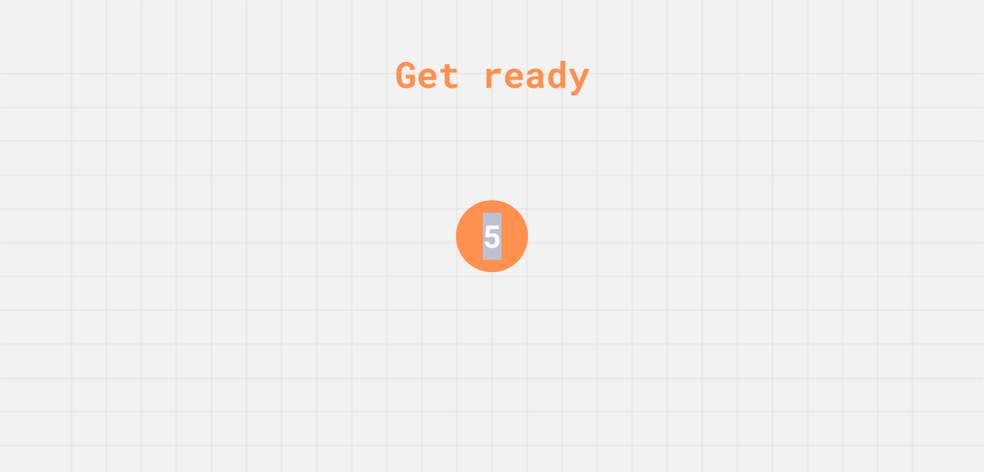
click at [892, 154] on div "Get ready 5" at bounding box center [492, 236] width 984 height 472
click at [893, 153] on div "Get ready 5" at bounding box center [492, 236] width 984 height 472
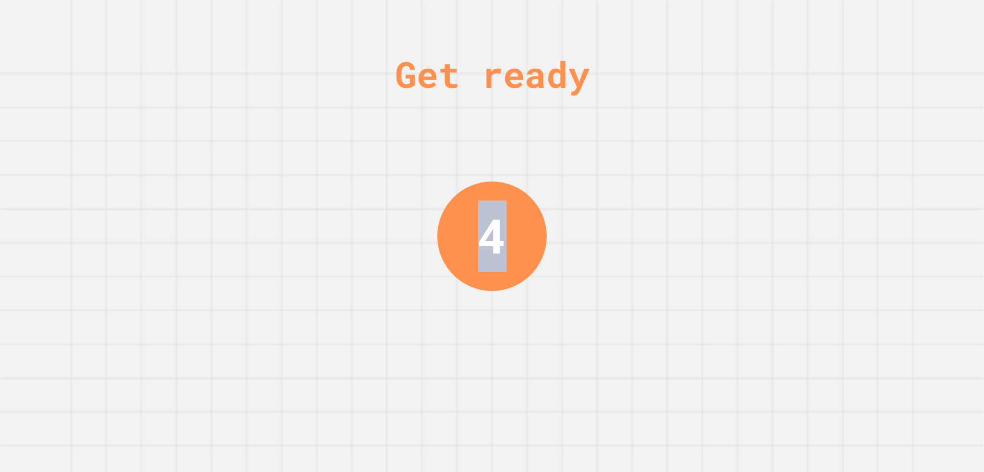
click at [360, 263] on div "Get ready 4" at bounding box center [492, 236] width 984 height 472
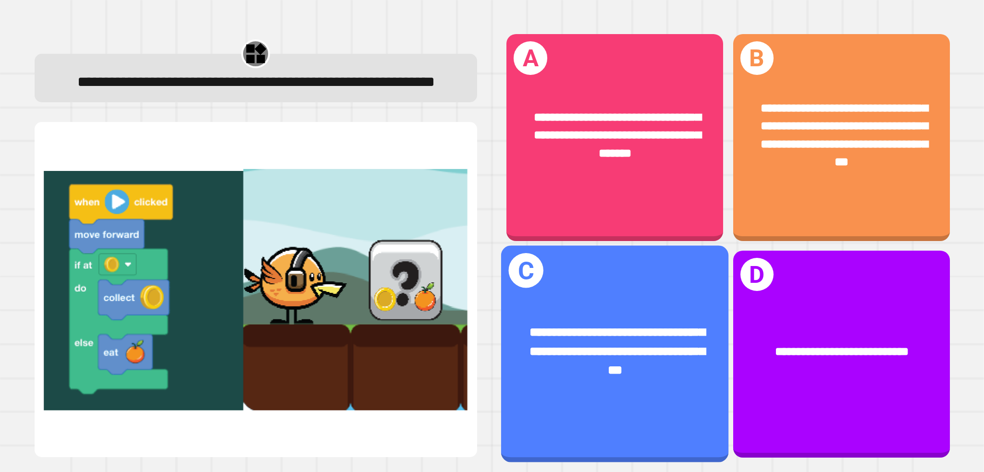
click at [607, 385] on div "**********" at bounding box center [614, 351] width 227 height 106
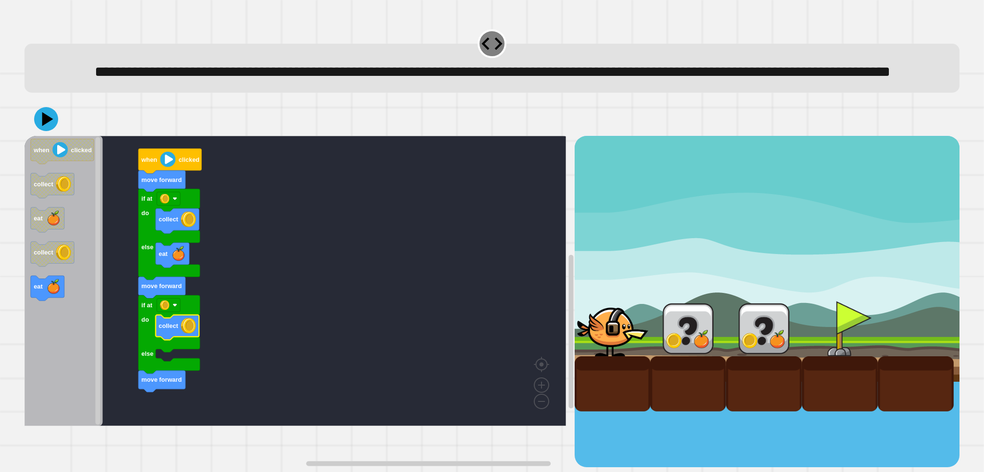
click at [105, 335] on div "when clicked move forward if at do else collect eat move forward move forward i…" at bounding box center [300, 301] width 550 height 331
drag, startPoint x: 0, startPoint y: 286, endPoint x: 15, endPoint y: 291, distance: 15.8
click at [4, 285] on div "**********" at bounding box center [492, 236] width 984 height 472
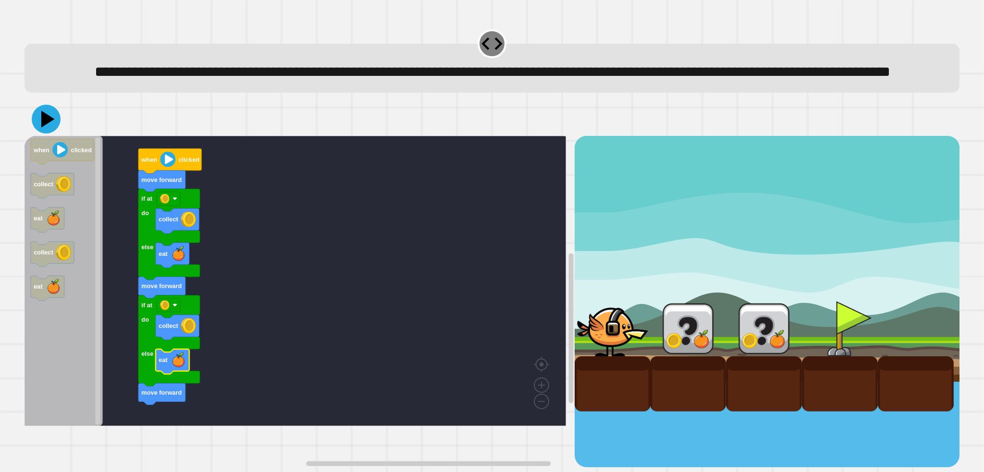
click at [49, 134] on icon at bounding box center [46, 119] width 29 height 29
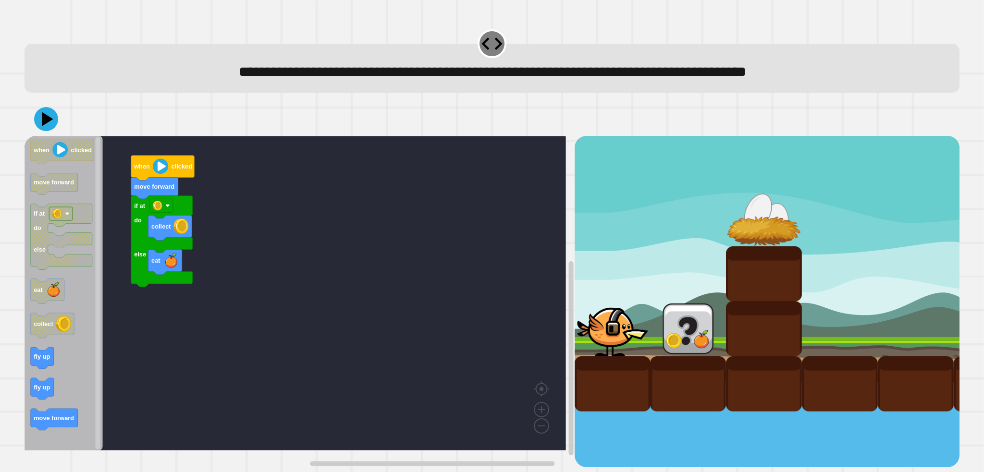
click at [121, 331] on rect "Blockly Workspace" at bounding box center [296, 293] width 542 height 315
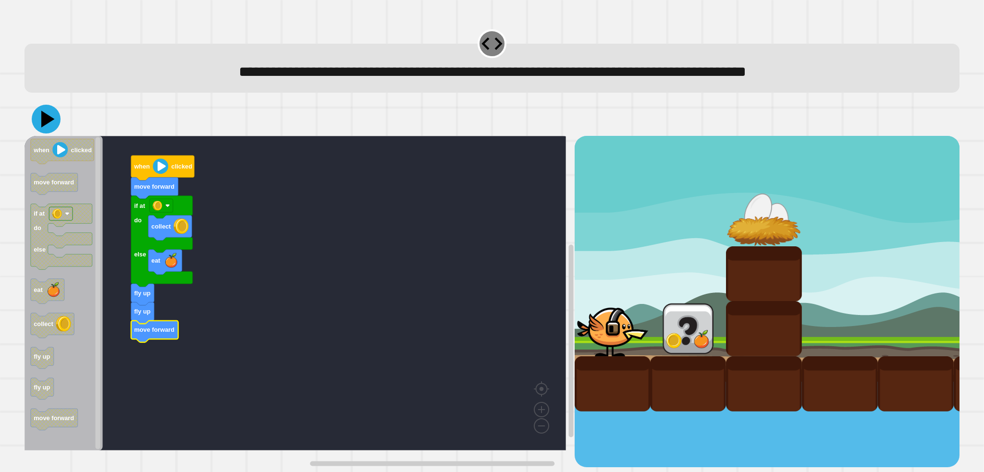
click at [47, 122] on icon at bounding box center [47, 119] width 13 height 17
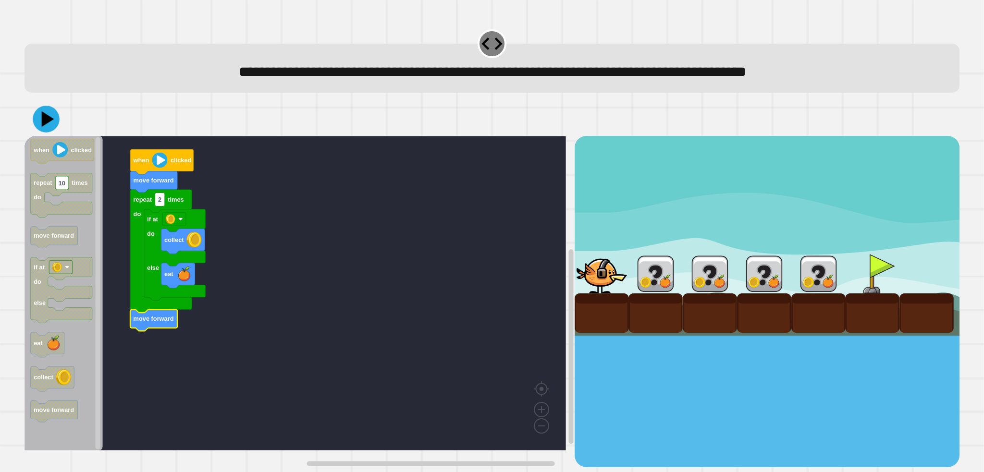
click at [47, 118] on icon at bounding box center [48, 120] width 12 height 16
click at [161, 201] on text "2" at bounding box center [159, 199] width 3 height 7
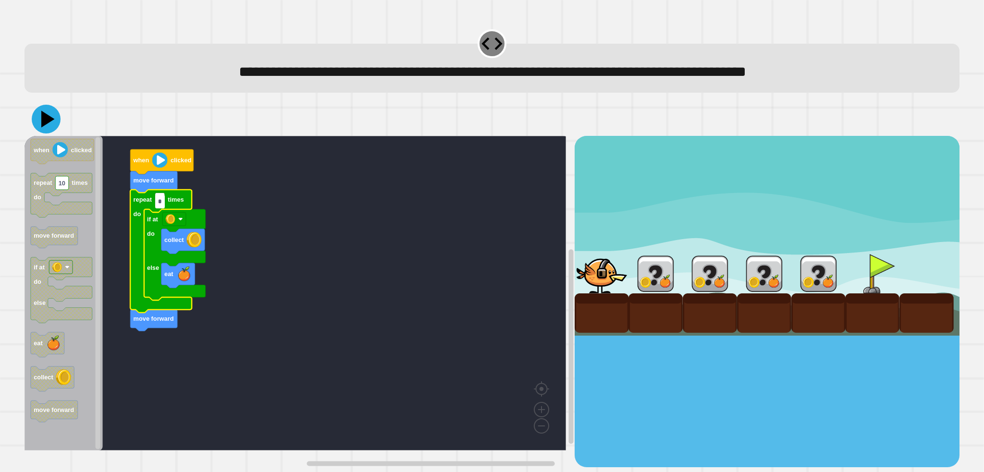
click at [54, 116] on icon at bounding box center [46, 119] width 29 height 29
click at [163, 201] on input "*" at bounding box center [160, 201] width 10 height 13
type input "*"
click at [47, 119] on icon at bounding box center [47, 119] width 13 height 17
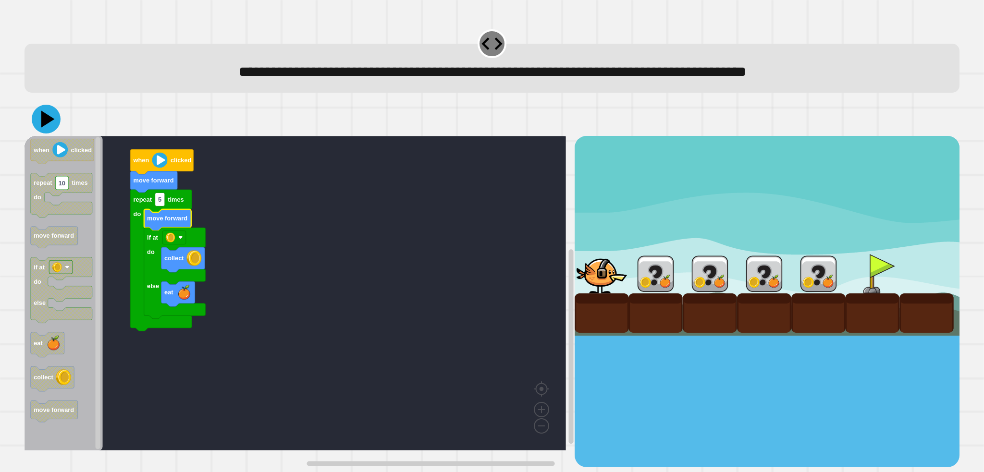
click at [46, 120] on icon at bounding box center [47, 119] width 13 height 17
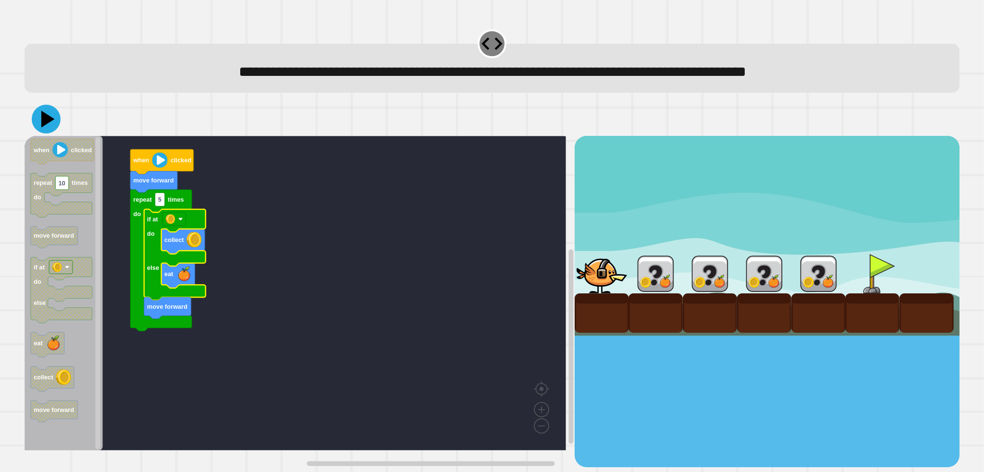
click at [52, 123] on icon at bounding box center [46, 119] width 29 height 29
click at [48, 126] on icon at bounding box center [46, 119] width 29 height 29
click at [163, 204] on rect "Blockly Workspace" at bounding box center [160, 199] width 10 height 13
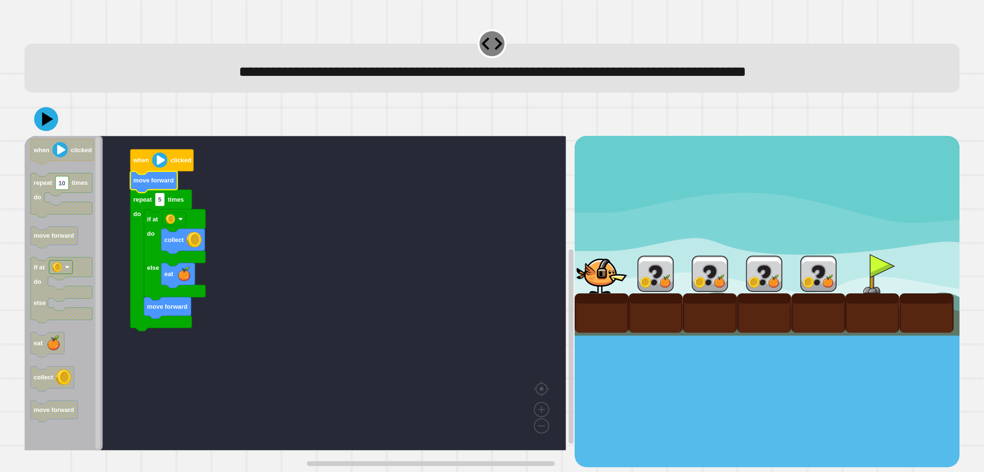
click at [161, 185] on text "move forward" at bounding box center [154, 180] width 40 height 7
click at [50, 116] on icon at bounding box center [46, 119] width 29 height 29
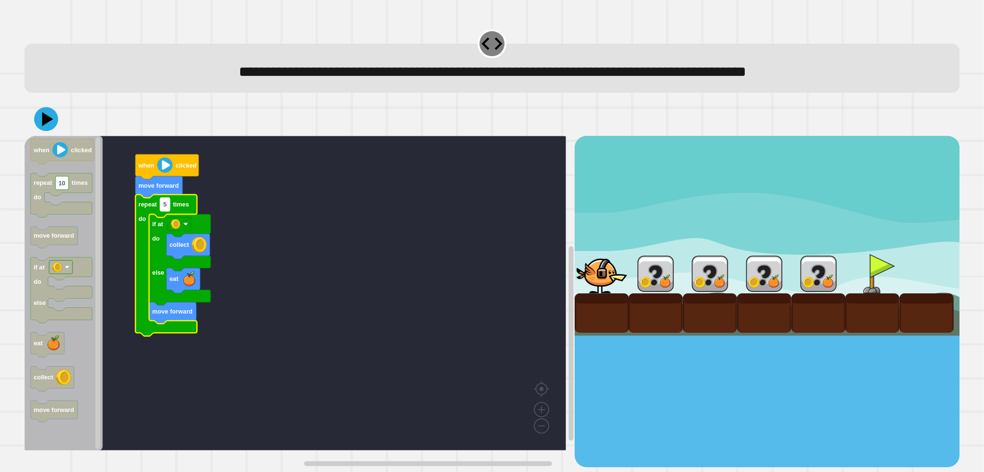
click at [164, 209] on text "5" at bounding box center [164, 204] width 3 height 7
type input "**"
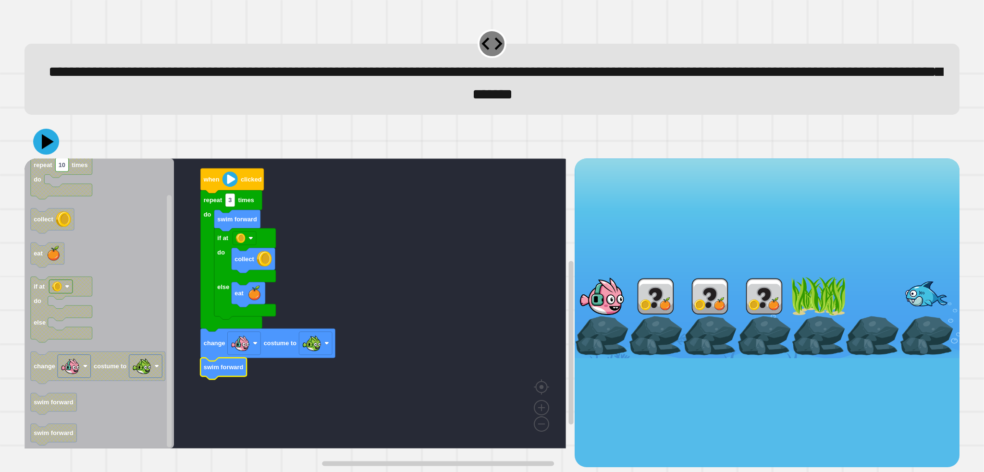
click at [54, 142] on icon at bounding box center [46, 142] width 26 height 26
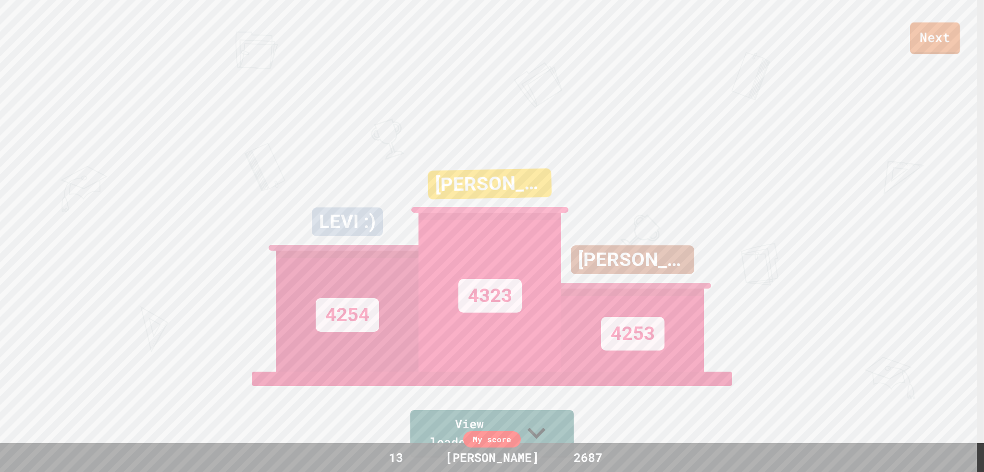
click at [952, 44] on link "Next" at bounding box center [935, 39] width 50 height 32
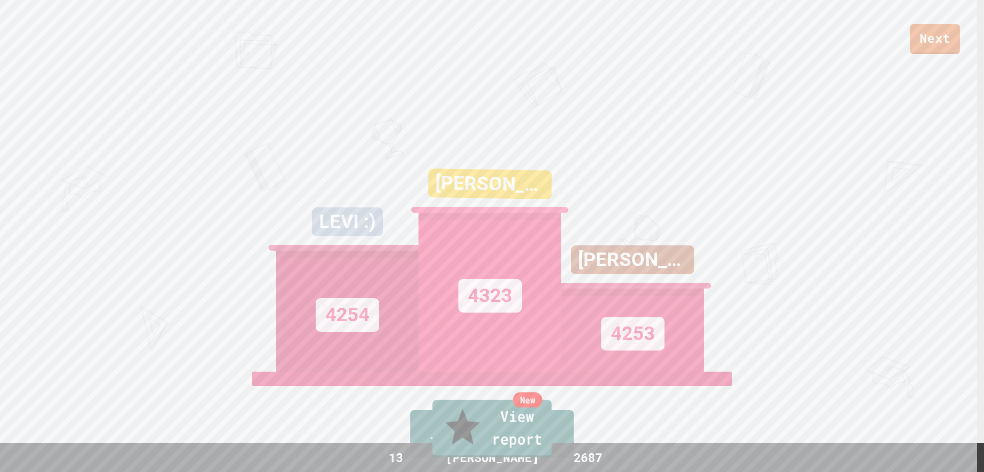
click at [468, 435] on link "New View report" at bounding box center [492, 429] width 119 height 58
